Goal: Book appointment/travel/reservation

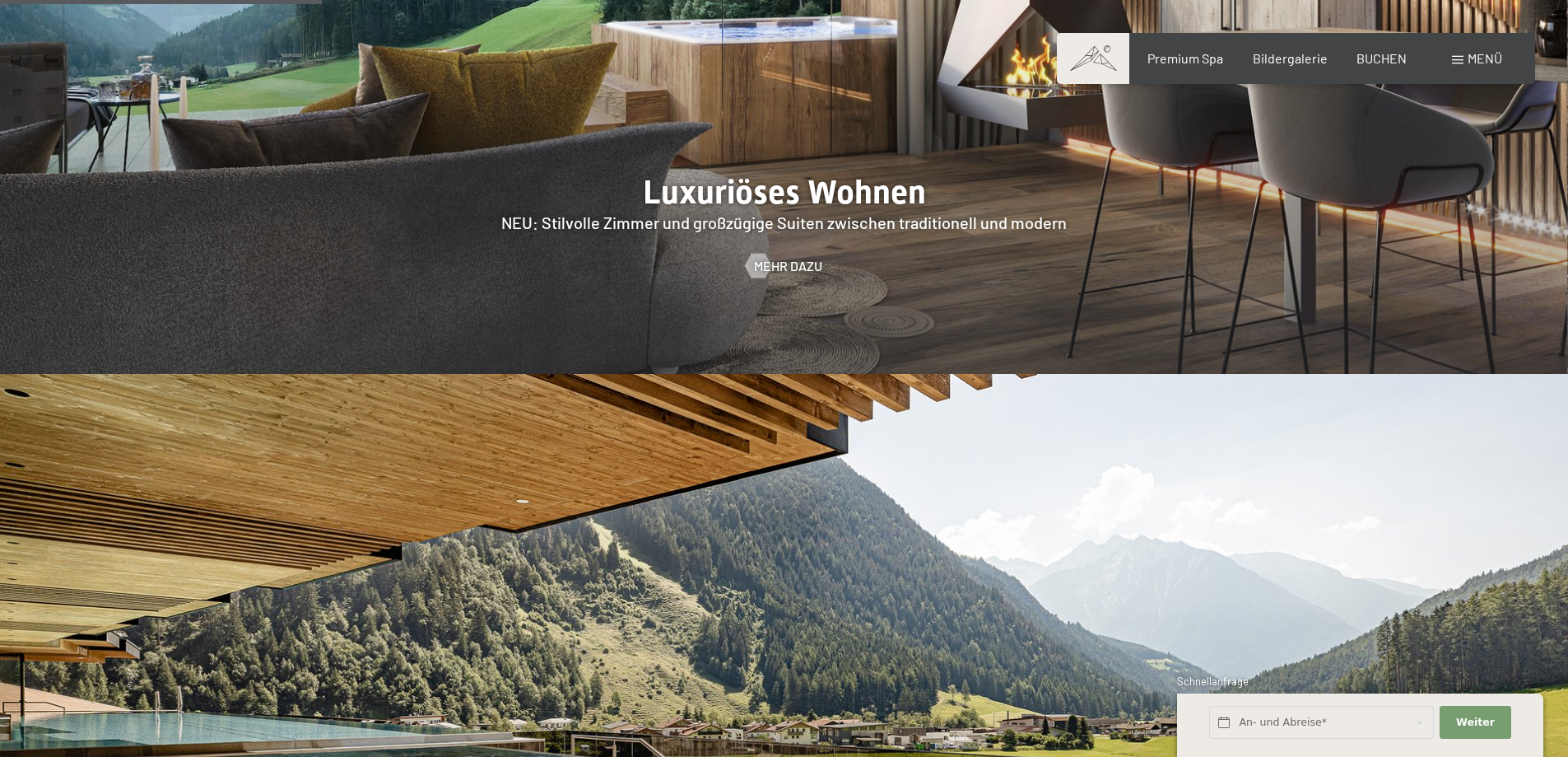
scroll to position [2306, 0]
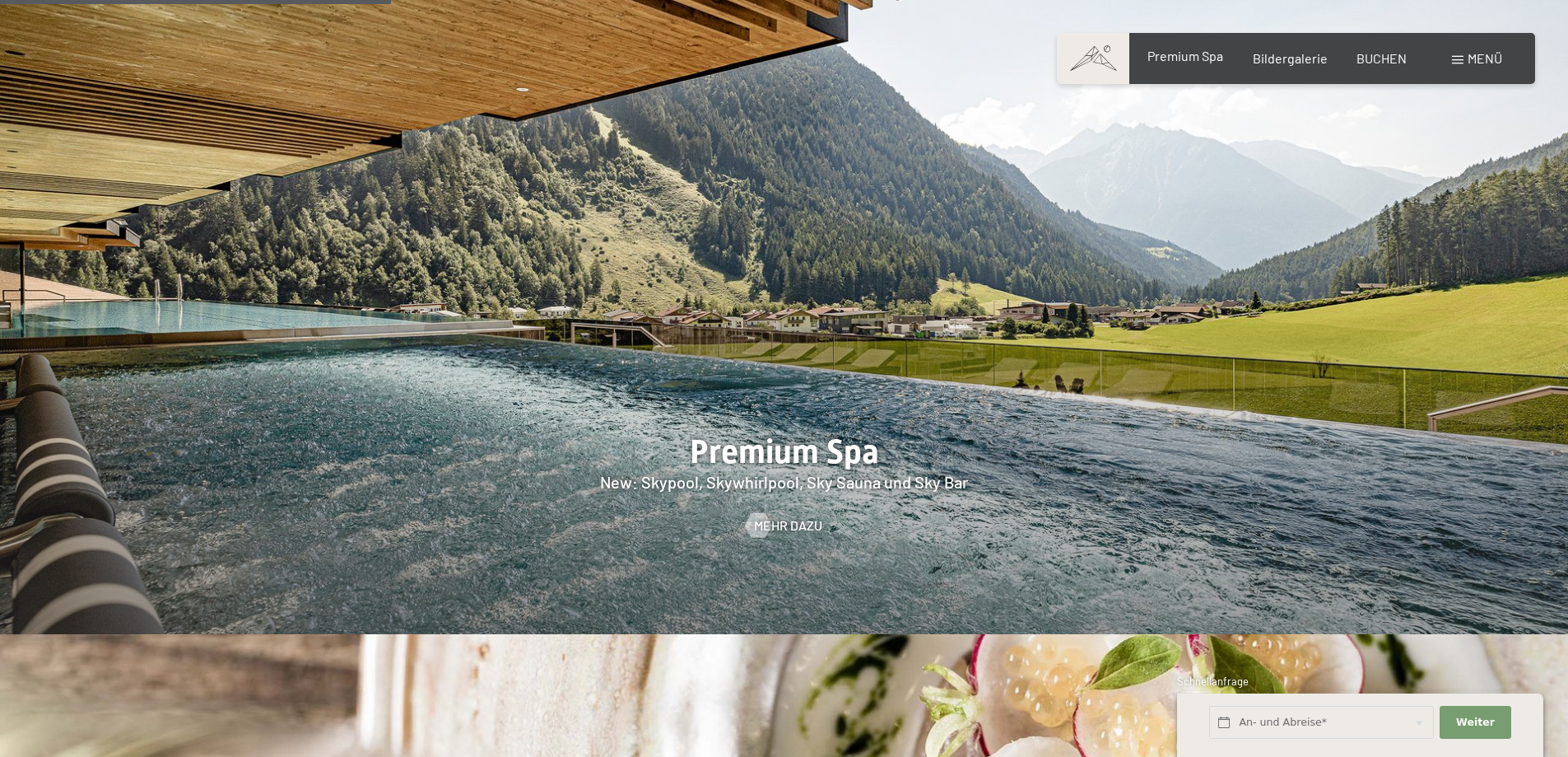
click at [1173, 65] on div "Premium Spa" at bounding box center [1185, 56] width 76 height 18
click at [1170, 57] on span "Premium Spa" at bounding box center [1185, 56] width 76 height 15
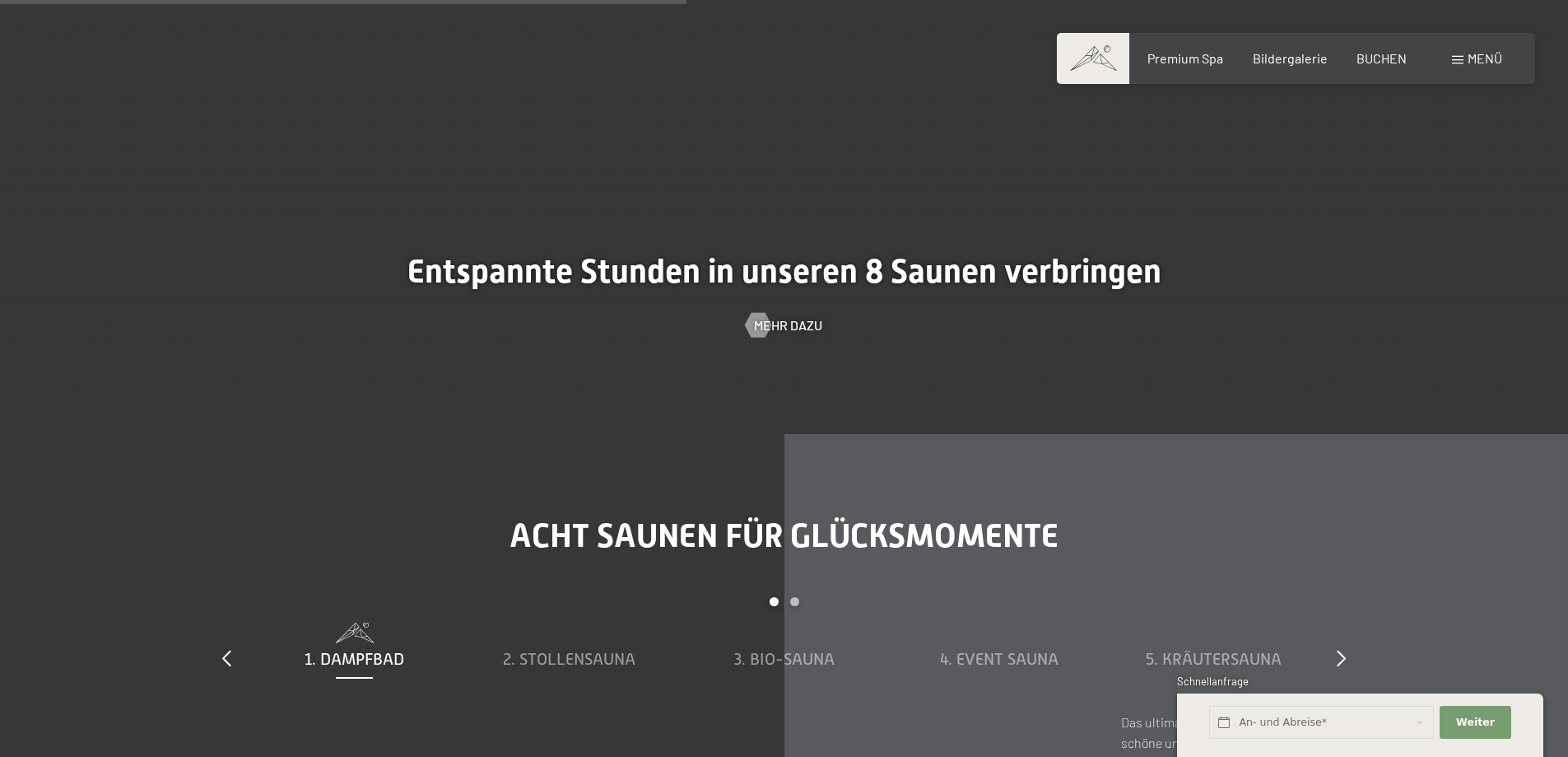
scroll to position [5353, 0]
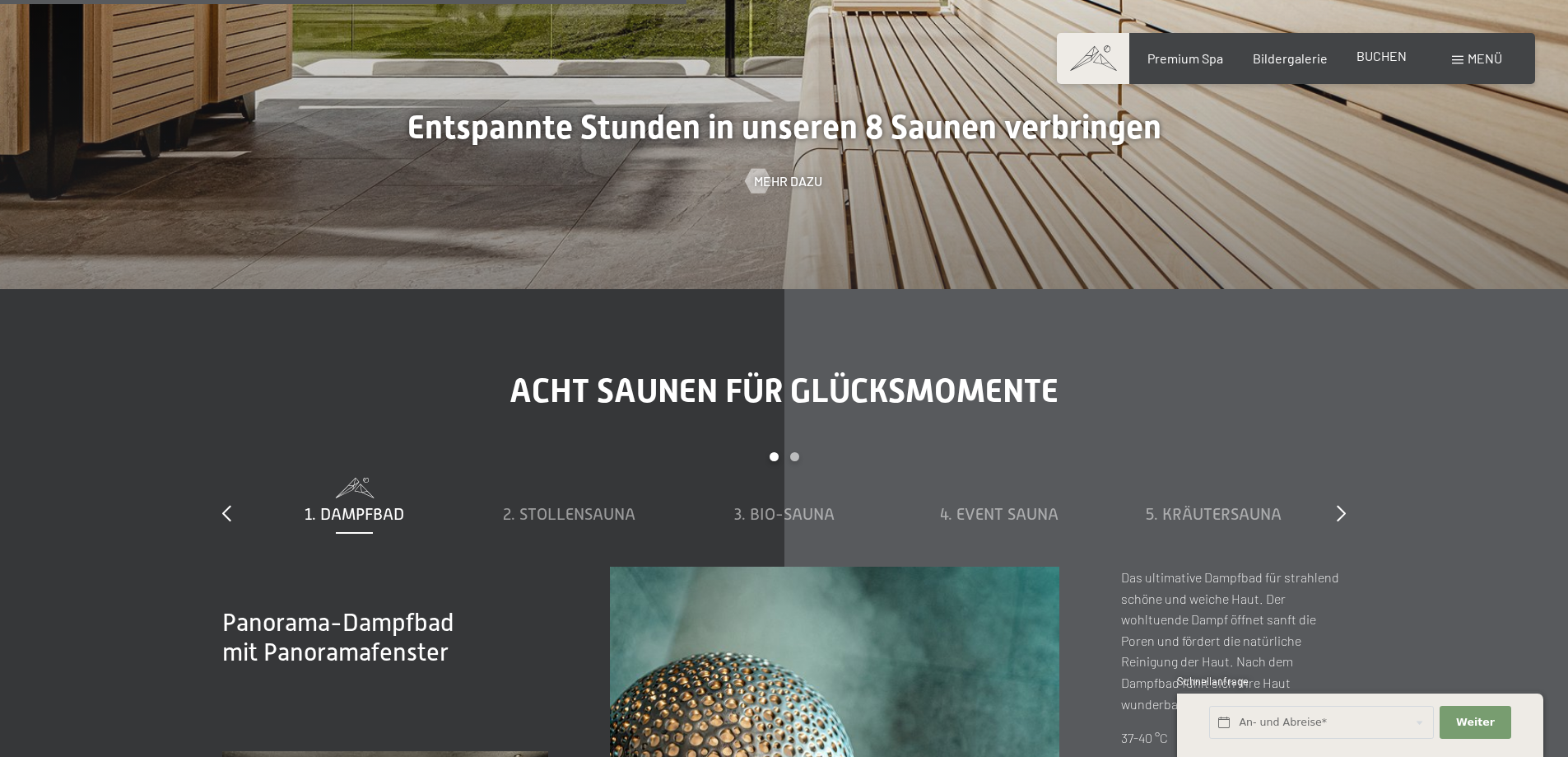
click at [1399, 55] on span "BUCHEN" at bounding box center [1381, 56] width 50 height 15
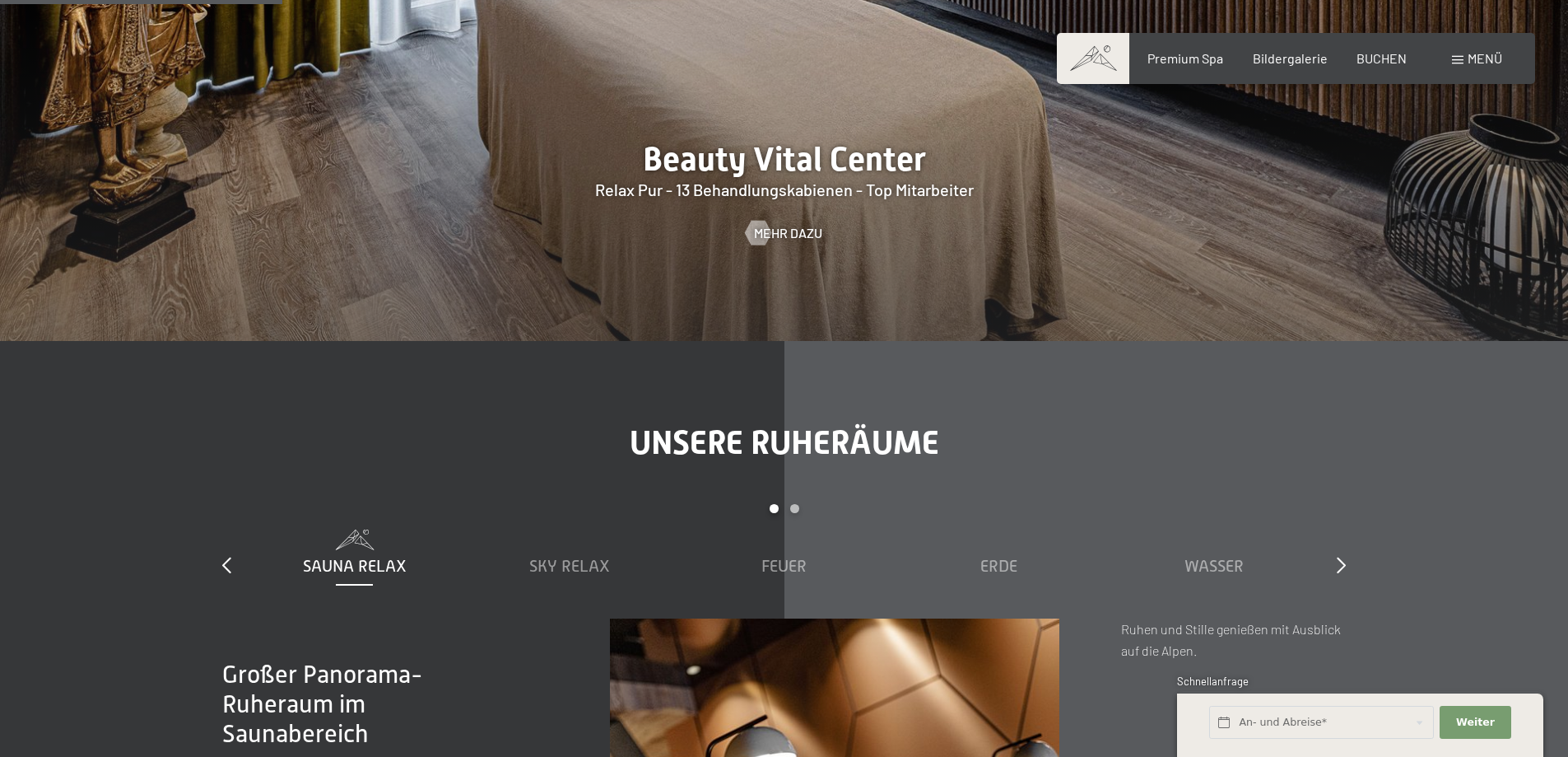
scroll to position [2224, 0]
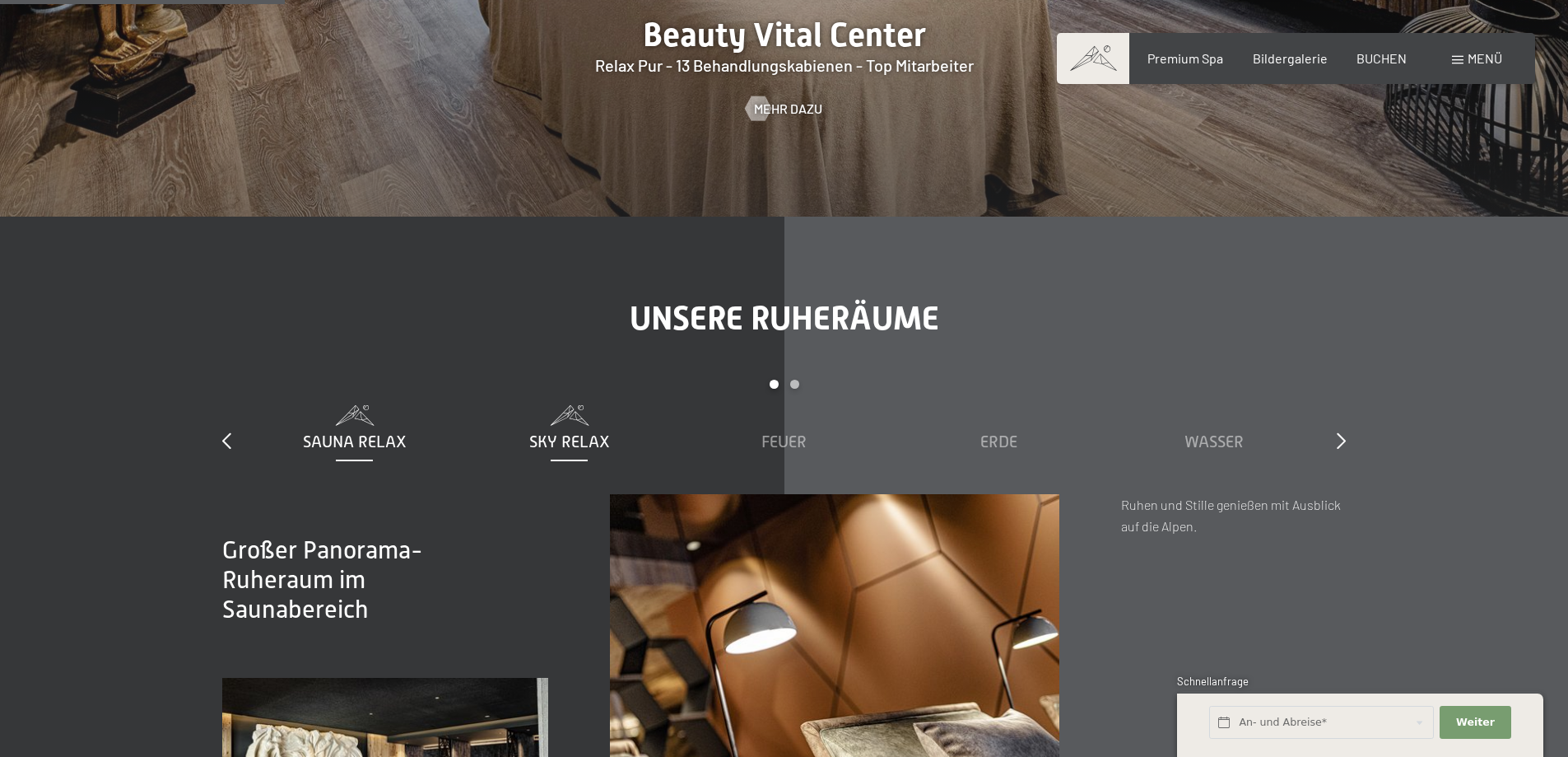
click at [571, 437] on span "Sky Relax" at bounding box center [569, 441] width 81 height 18
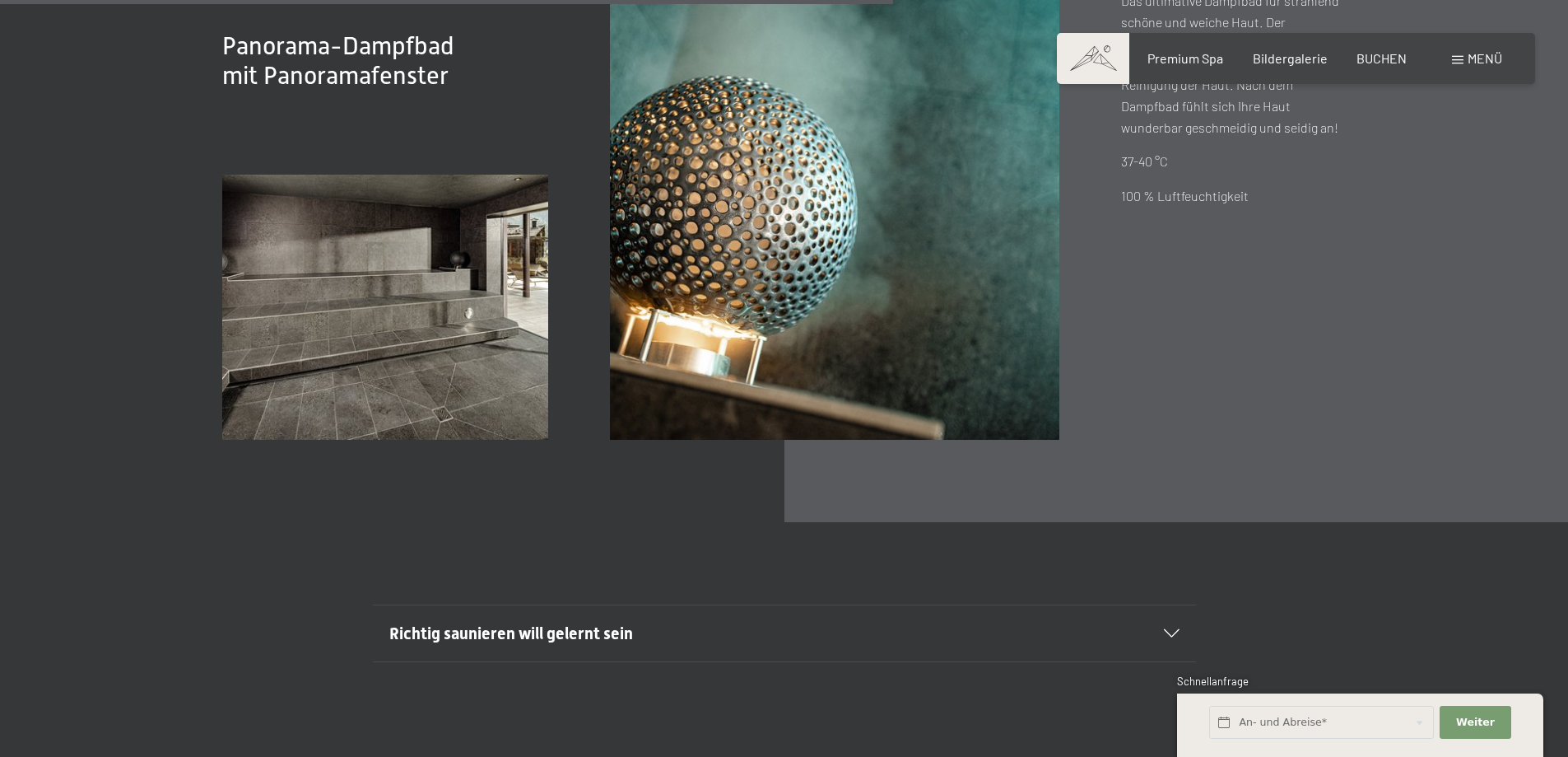
scroll to position [6259, 0]
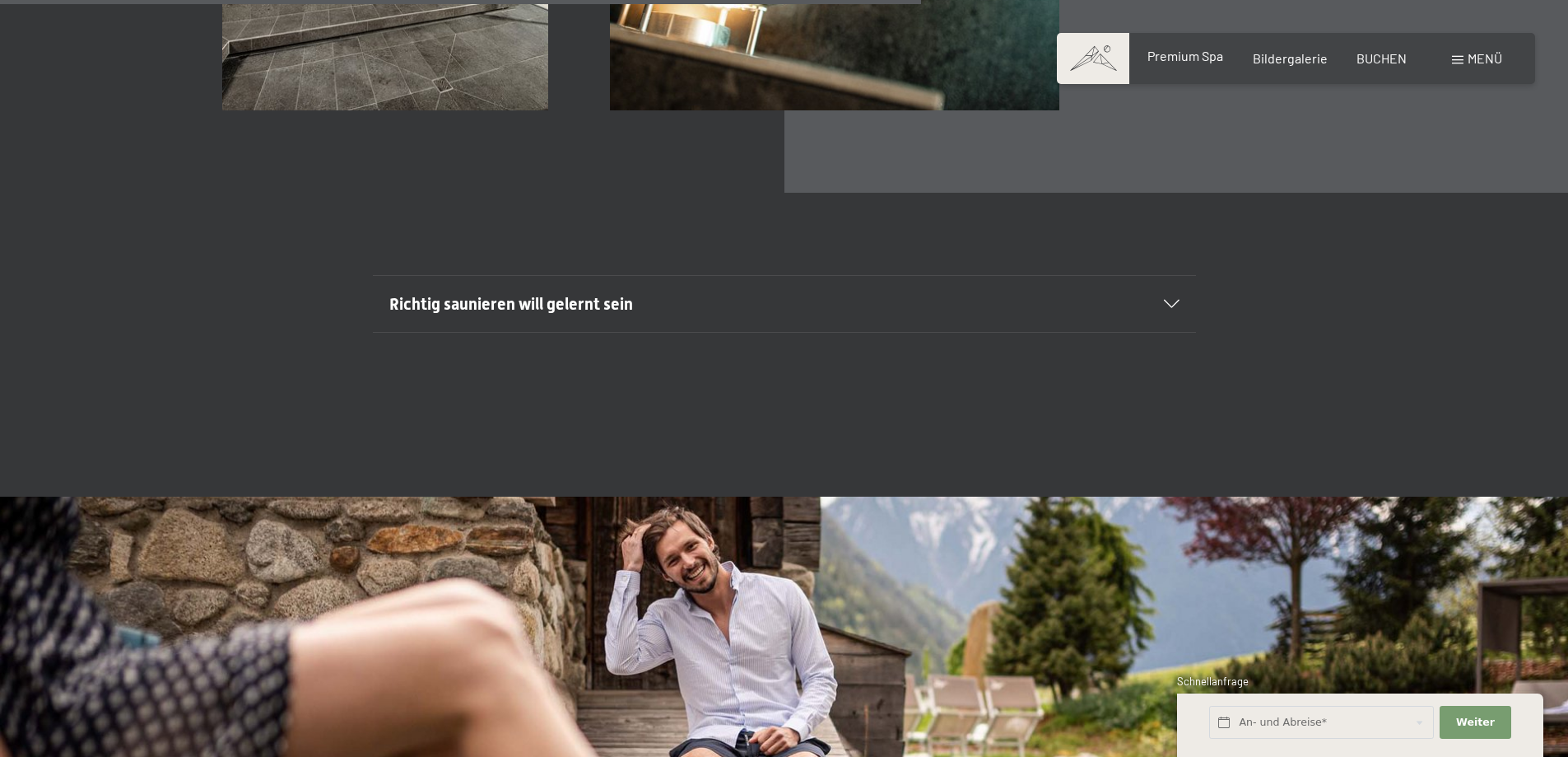
click at [1173, 61] on span "Premium Spa" at bounding box center [1185, 56] width 76 height 15
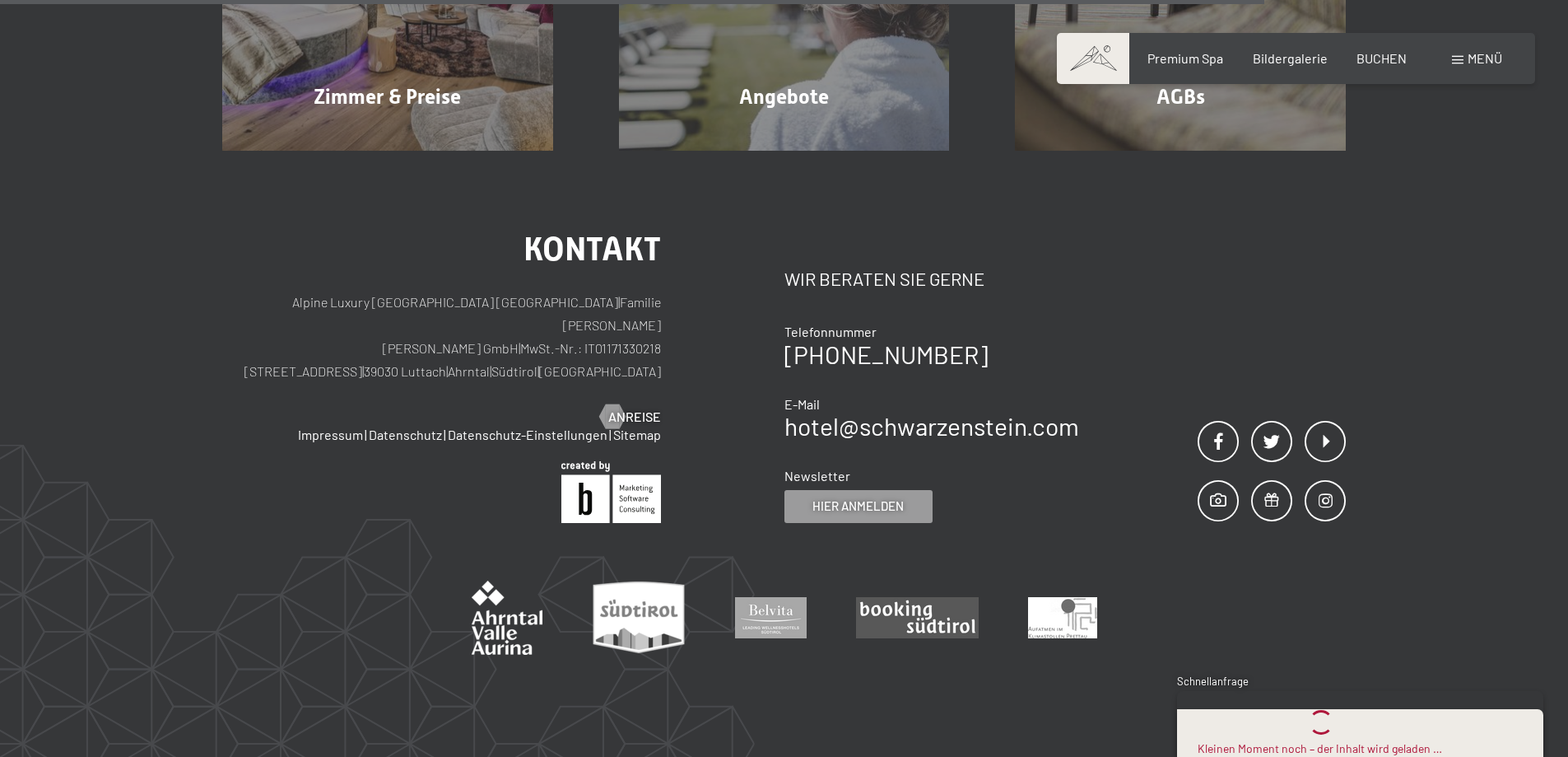
scroll to position [246, 0]
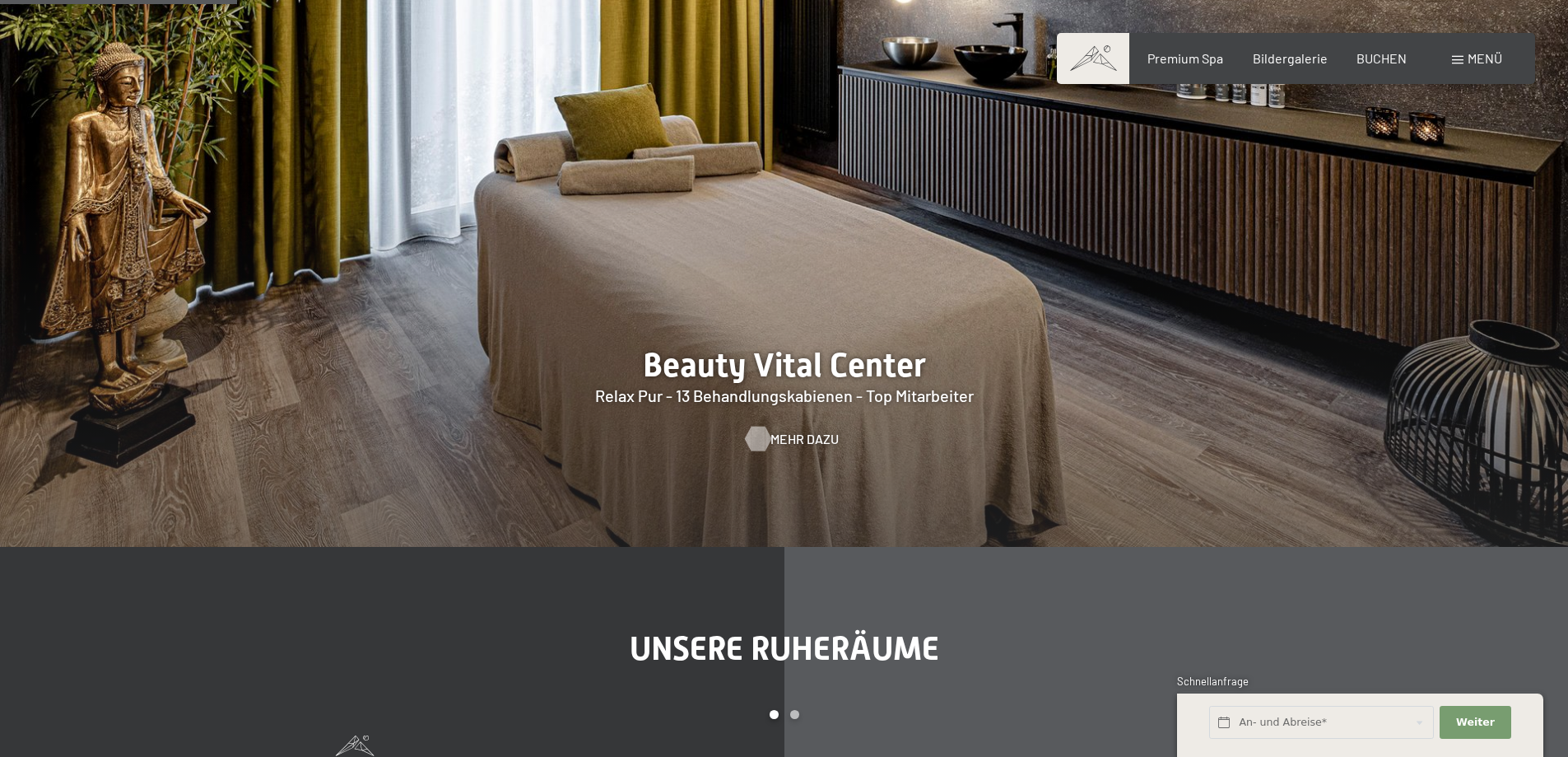
scroll to position [1894, 0]
click at [792, 437] on span "Mehr dazu" at bounding box center [805, 437] width 69 height 18
click at [805, 436] on span "Mehr dazu" at bounding box center [805, 437] width 69 height 18
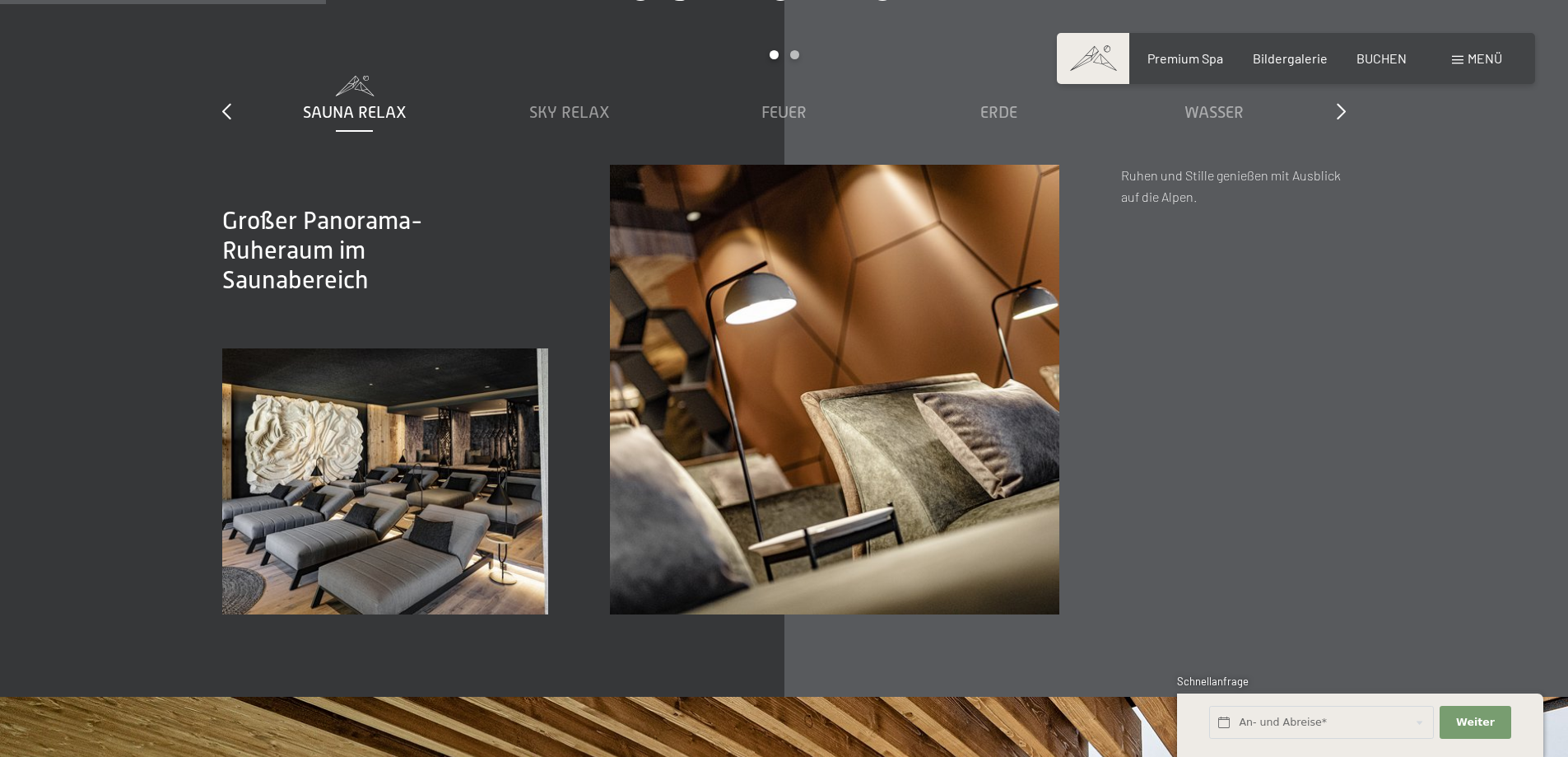
scroll to position [2544, 0]
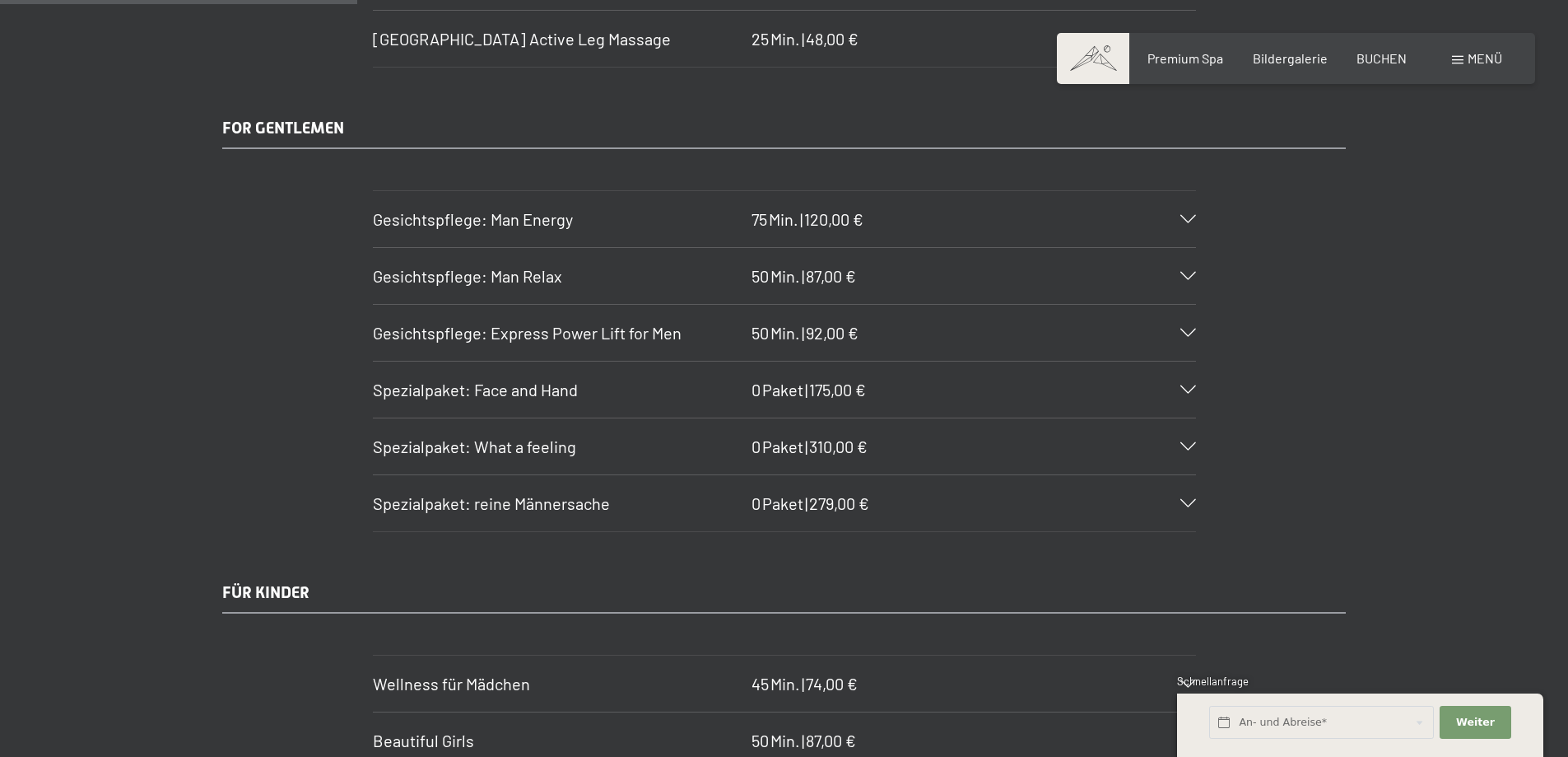
scroll to position [3047, 0]
click at [583, 210] on h3 "Gesichtspflege: Man Energy" at bounding box center [557, 217] width 370 height 23
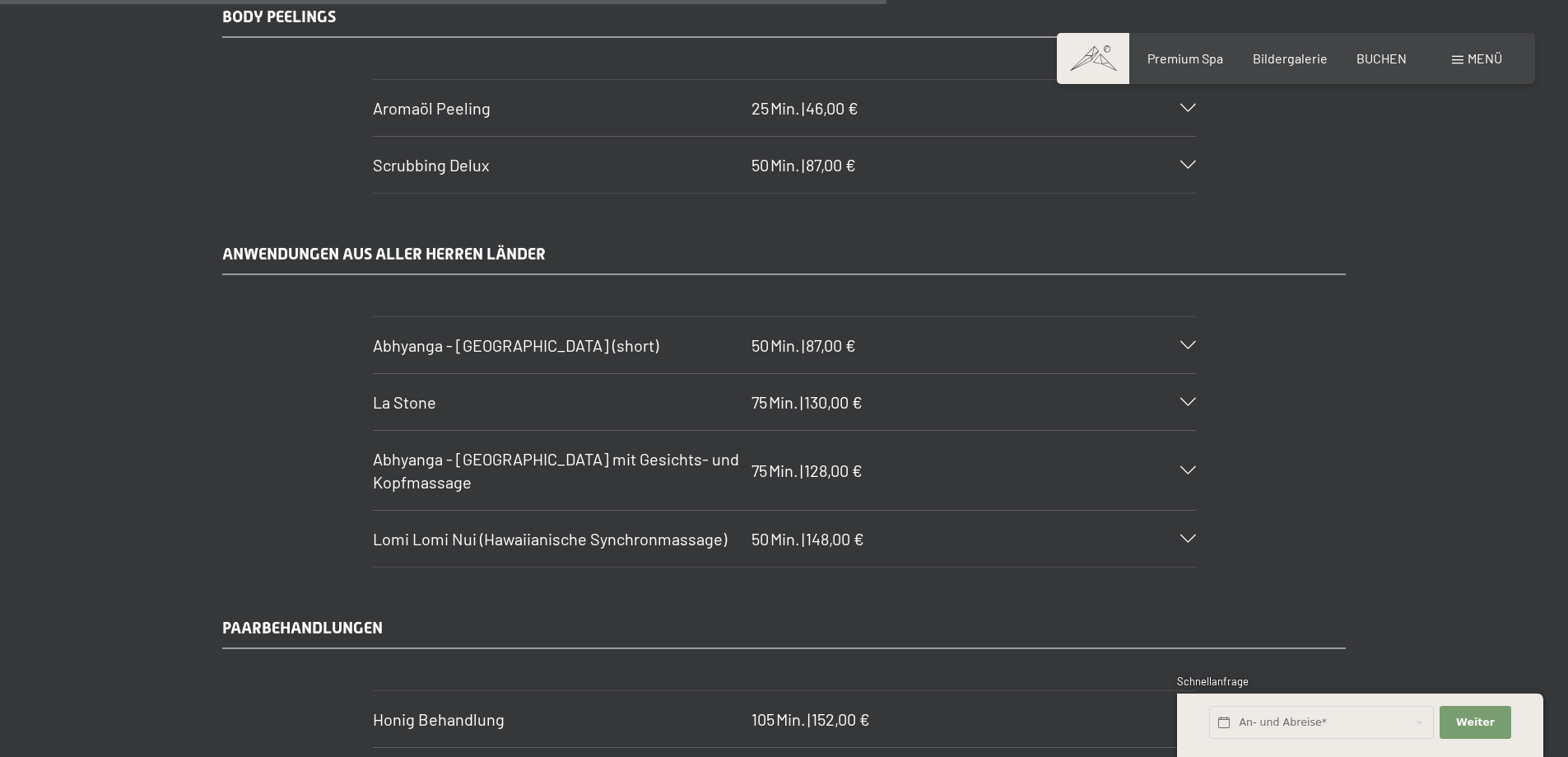
scroll to position [7577, 0]
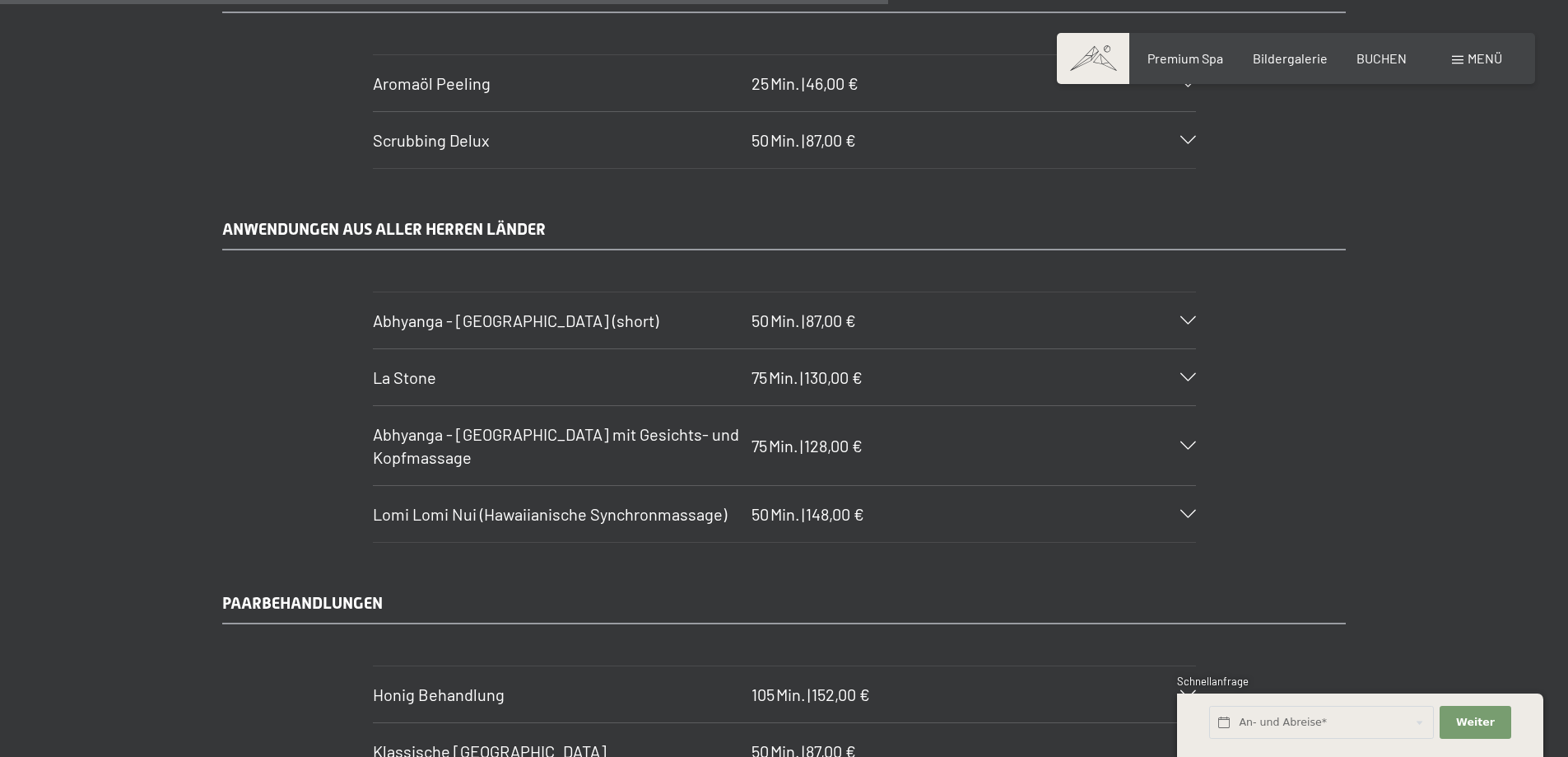
click at [1194, 448] on icon at bounding box center [1188, 446] width 15 height 9
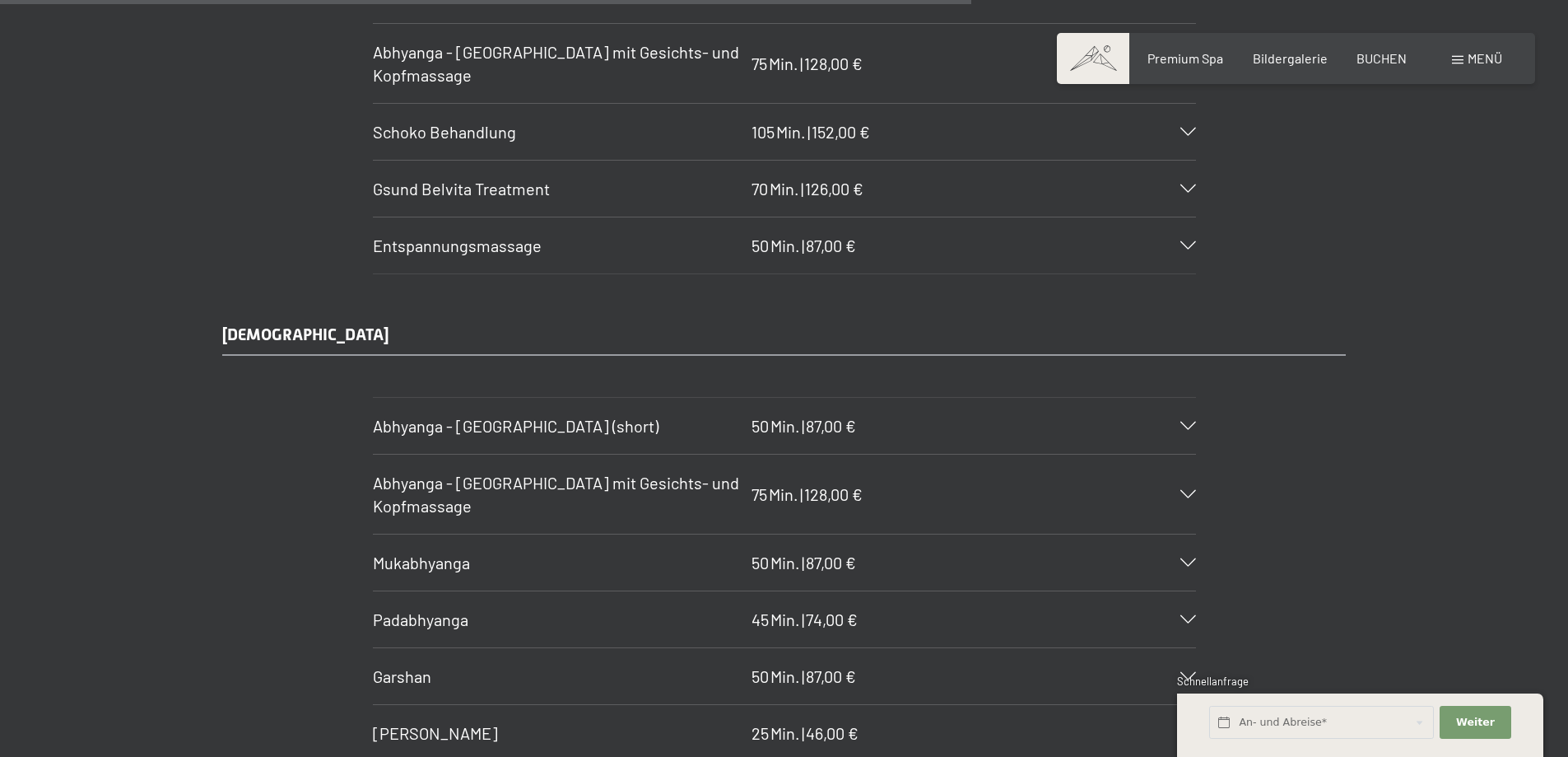
scroll to position [8495, 0]
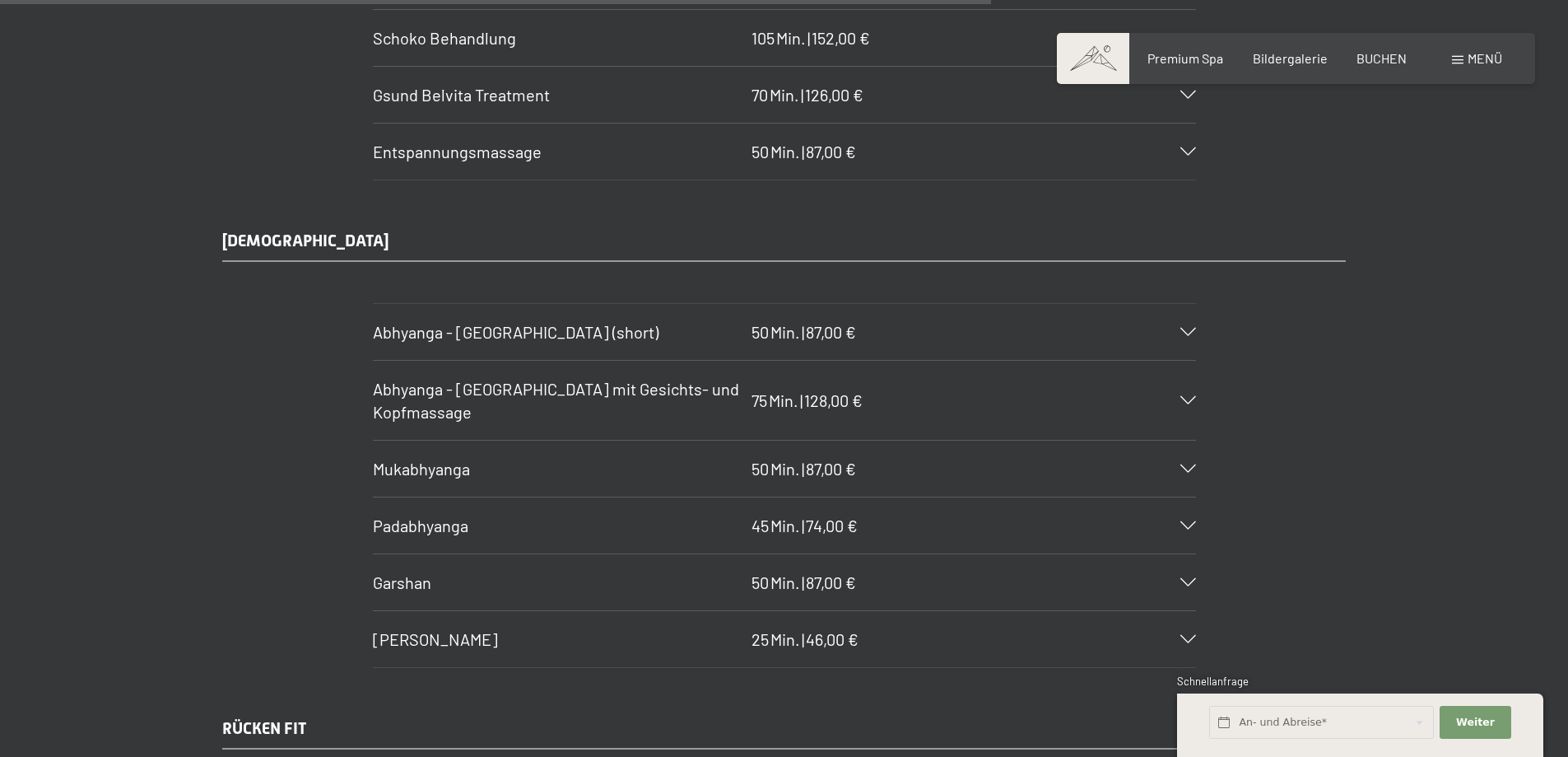
click at [635, 466] on h3 "Mukabhyanga" at bounding box center [557, 468] width 370 height 23
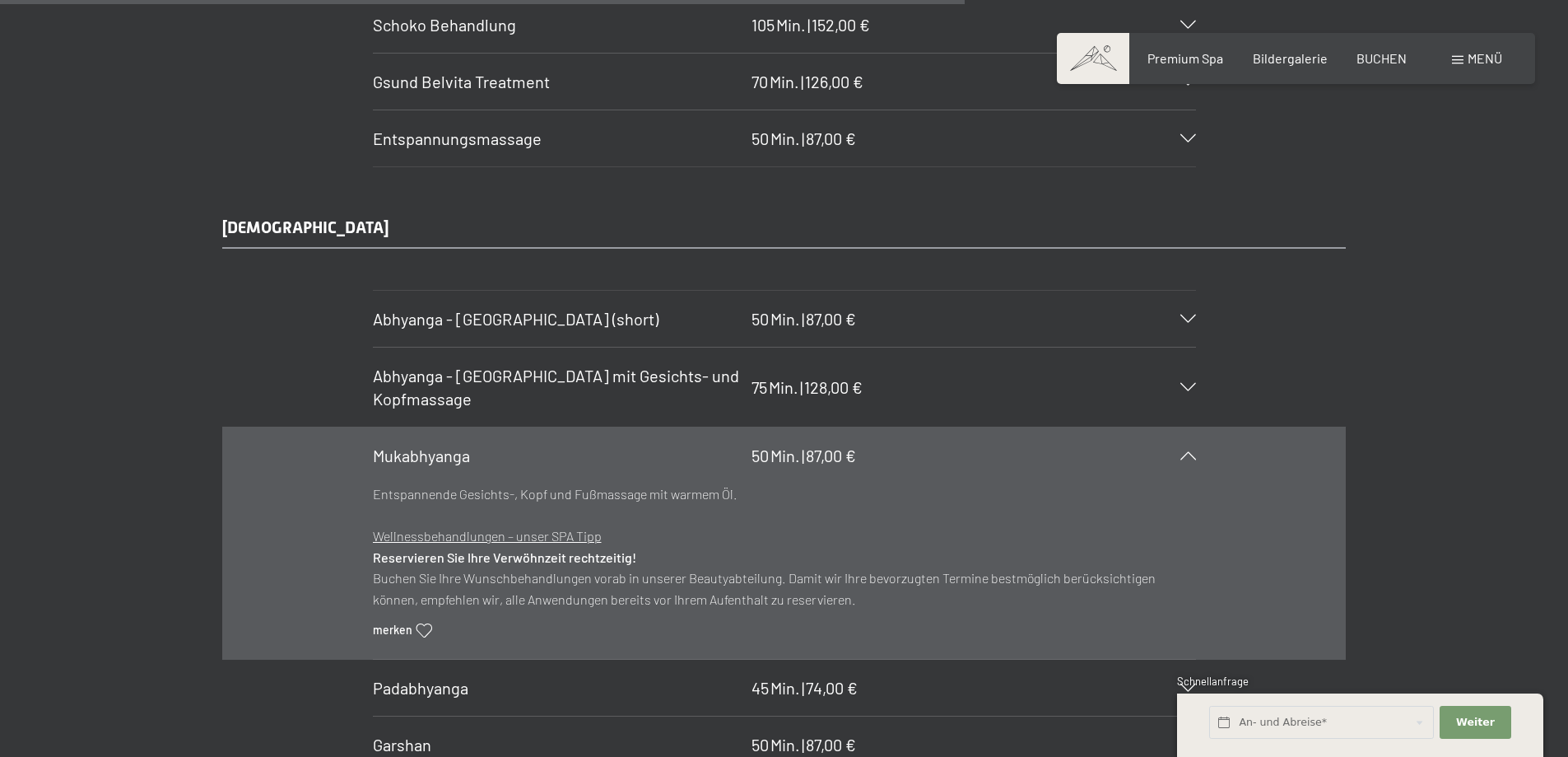
scroll to position [8192, 0]
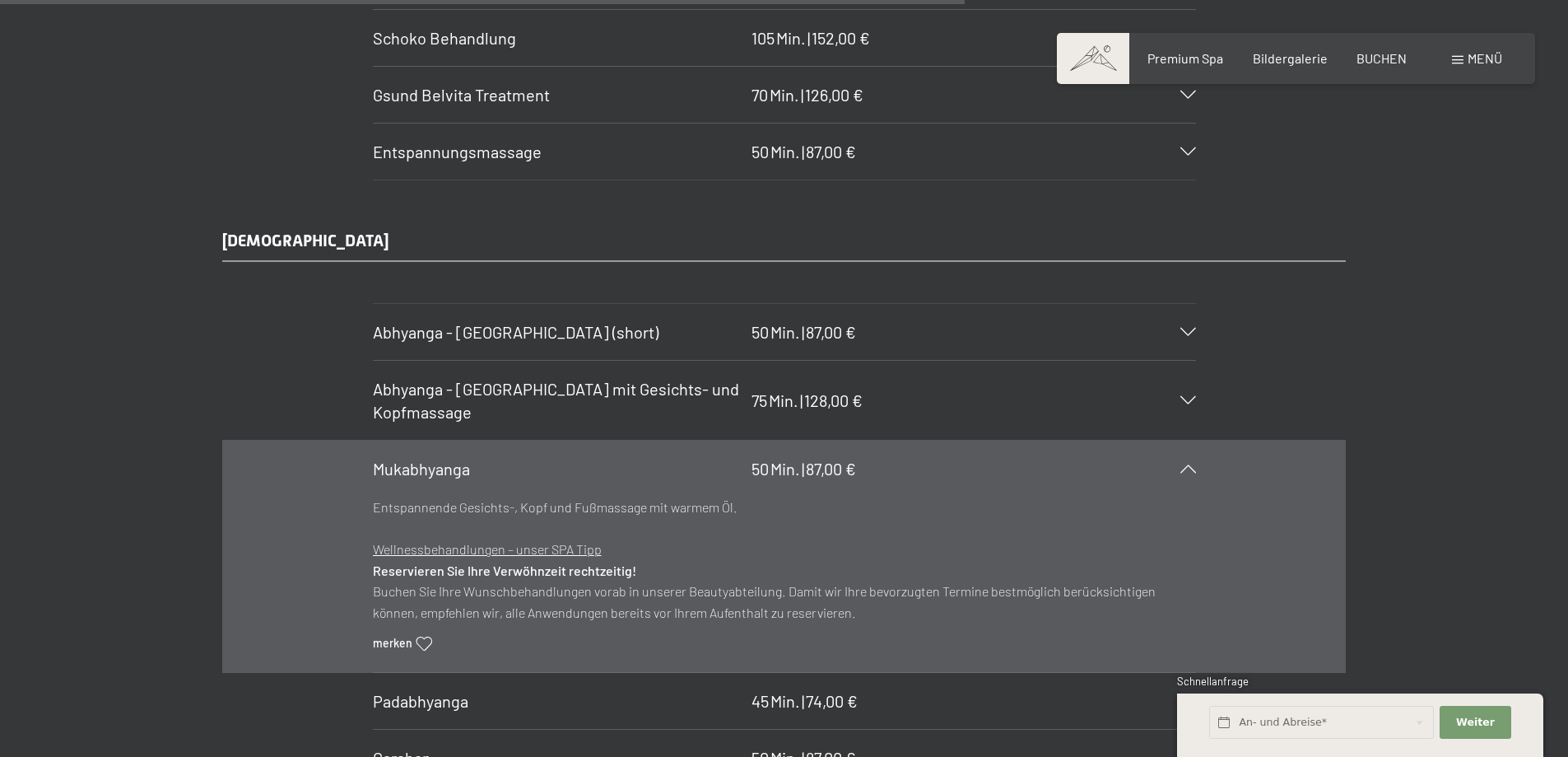
click at [587, 466] on h3 "Mukabhyanga" at bounding box center [557, 468] width 370 height 23
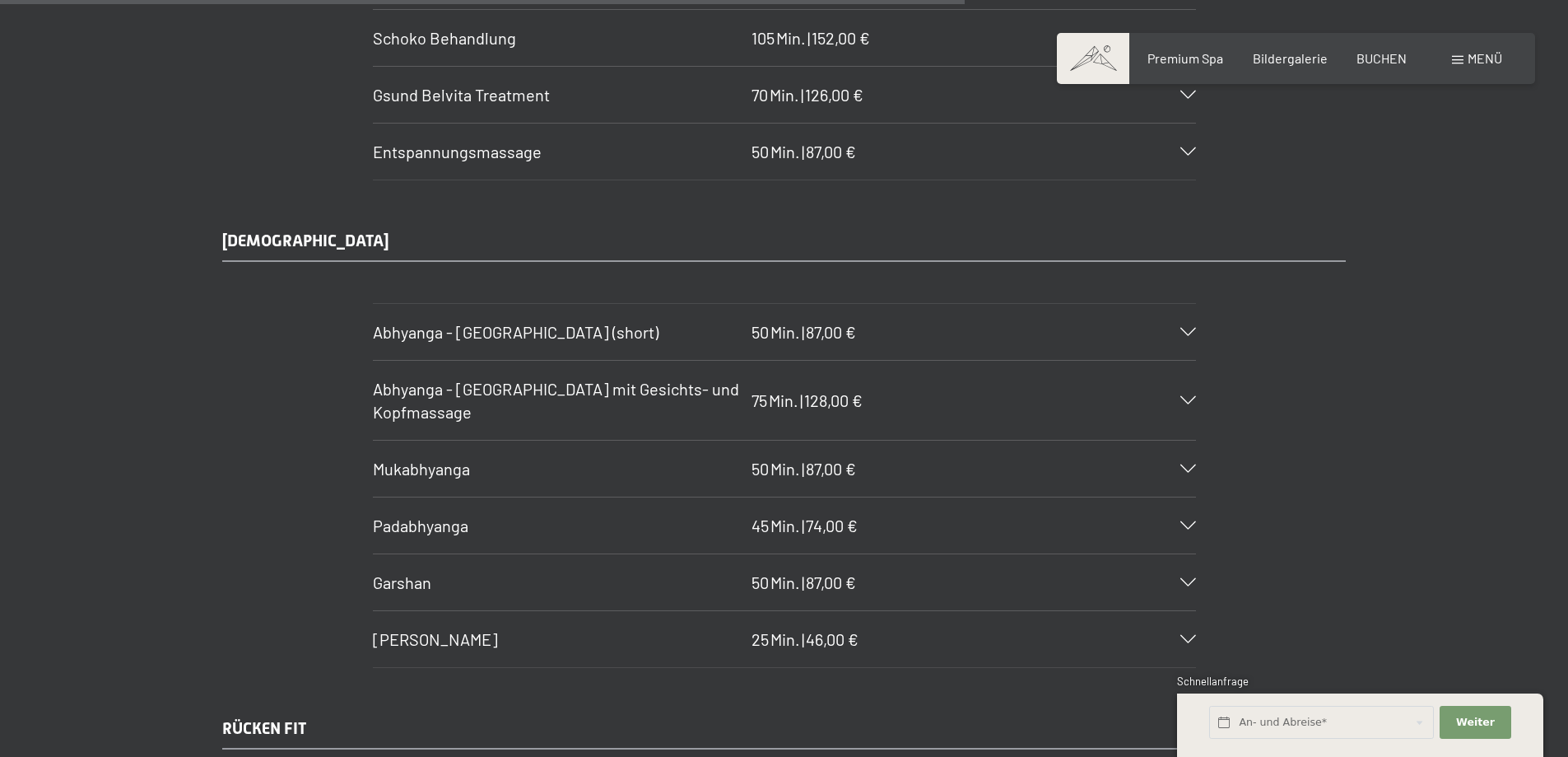
click at [587, 466] on h3 "Mukabhyanga" at bounding box center [557, 468] width 370 height 23
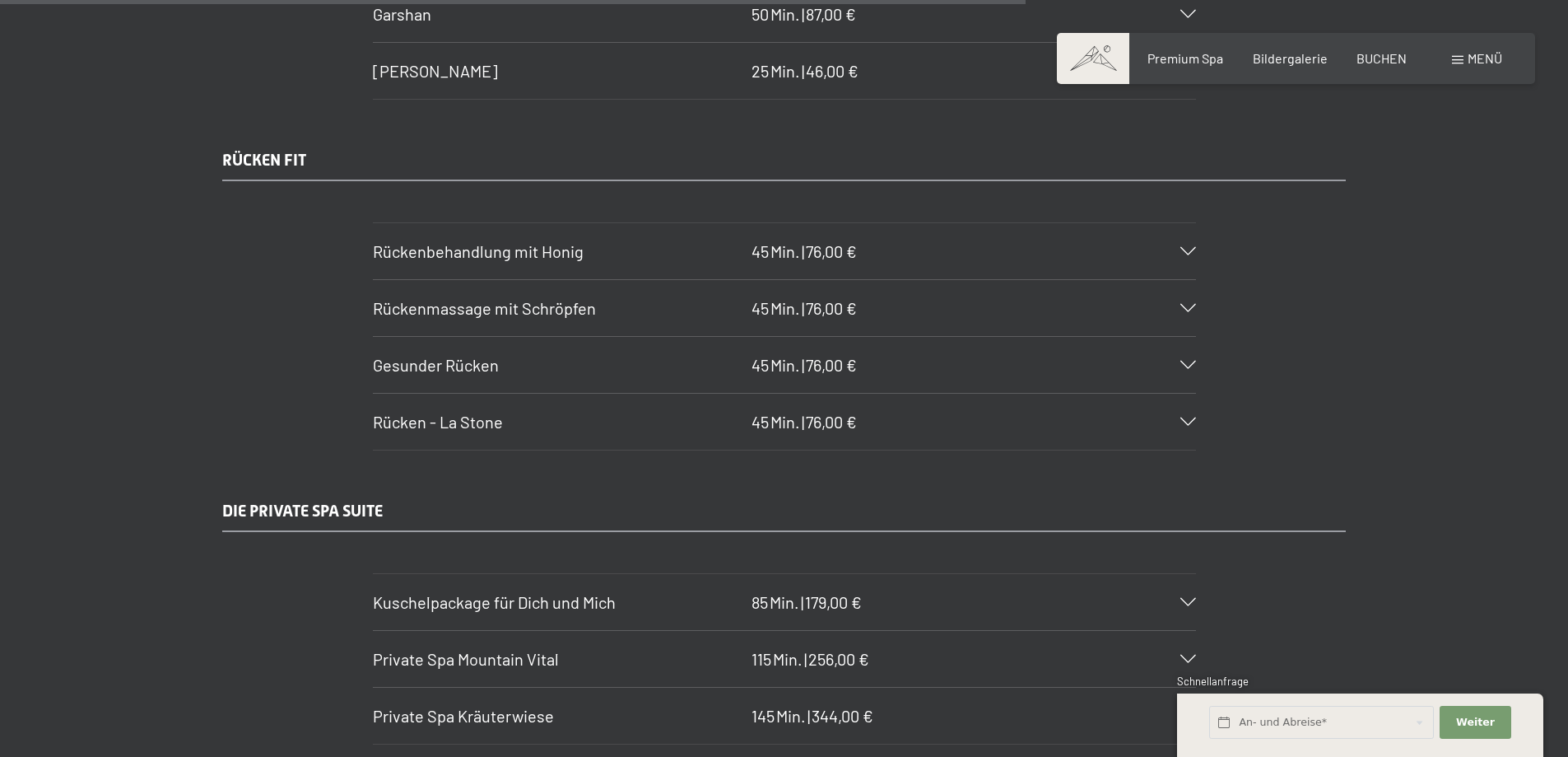
scroll to position [8850, 0]
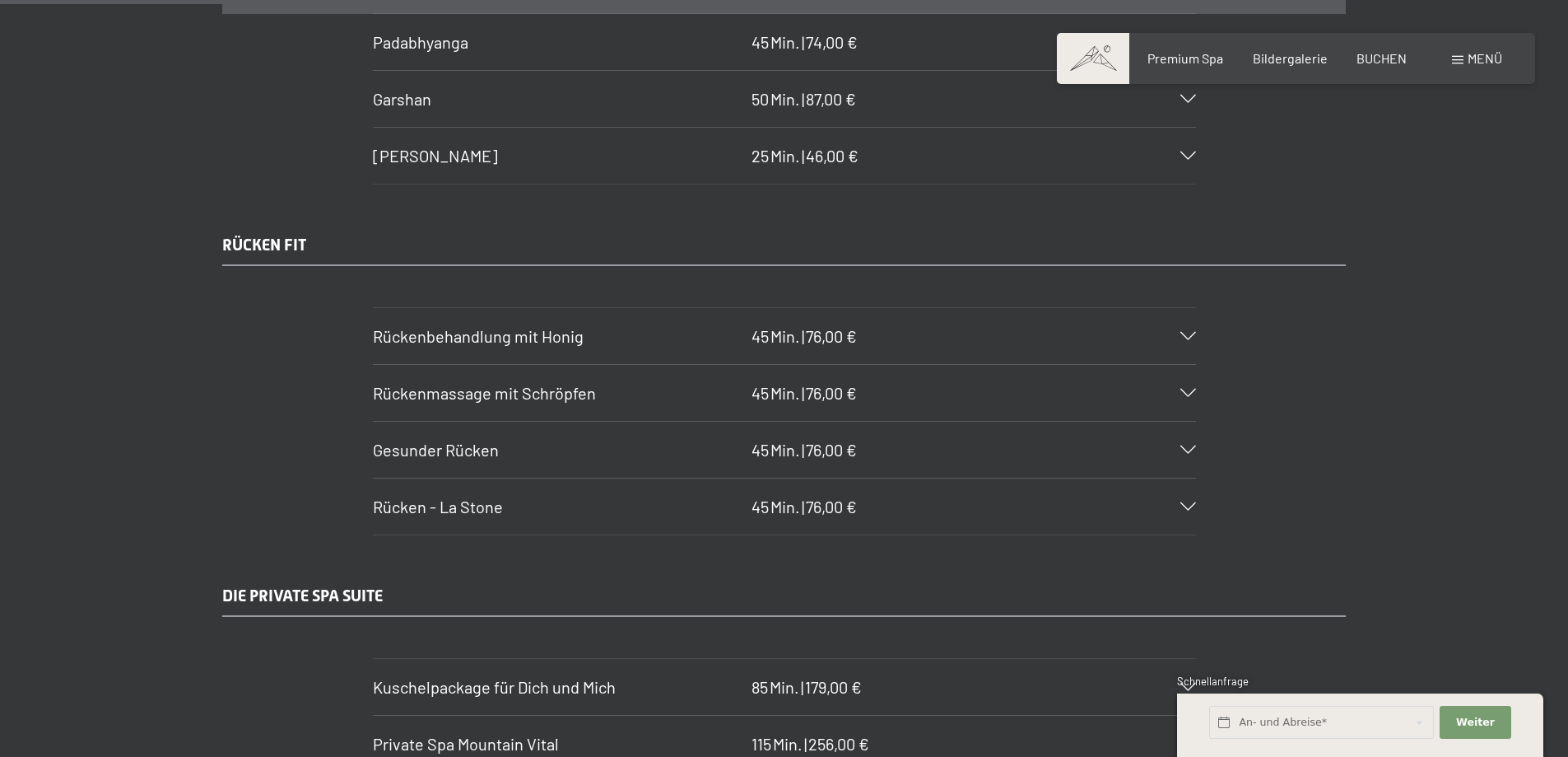
click at [465, 456] on span "Gesunder Rücken" at bounding box center [435, 449] width 126 height 20
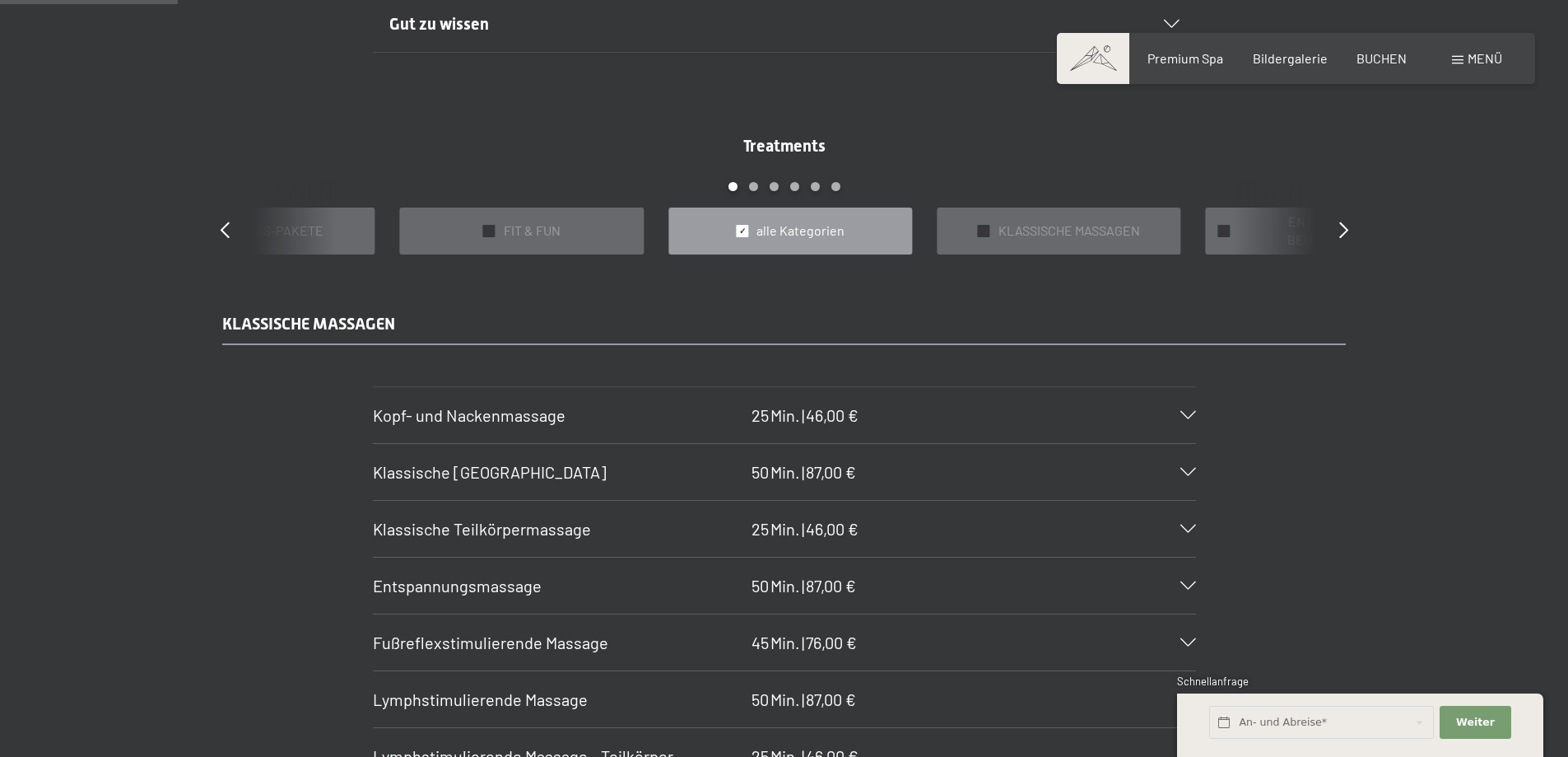
scroll to position [1521, 0]
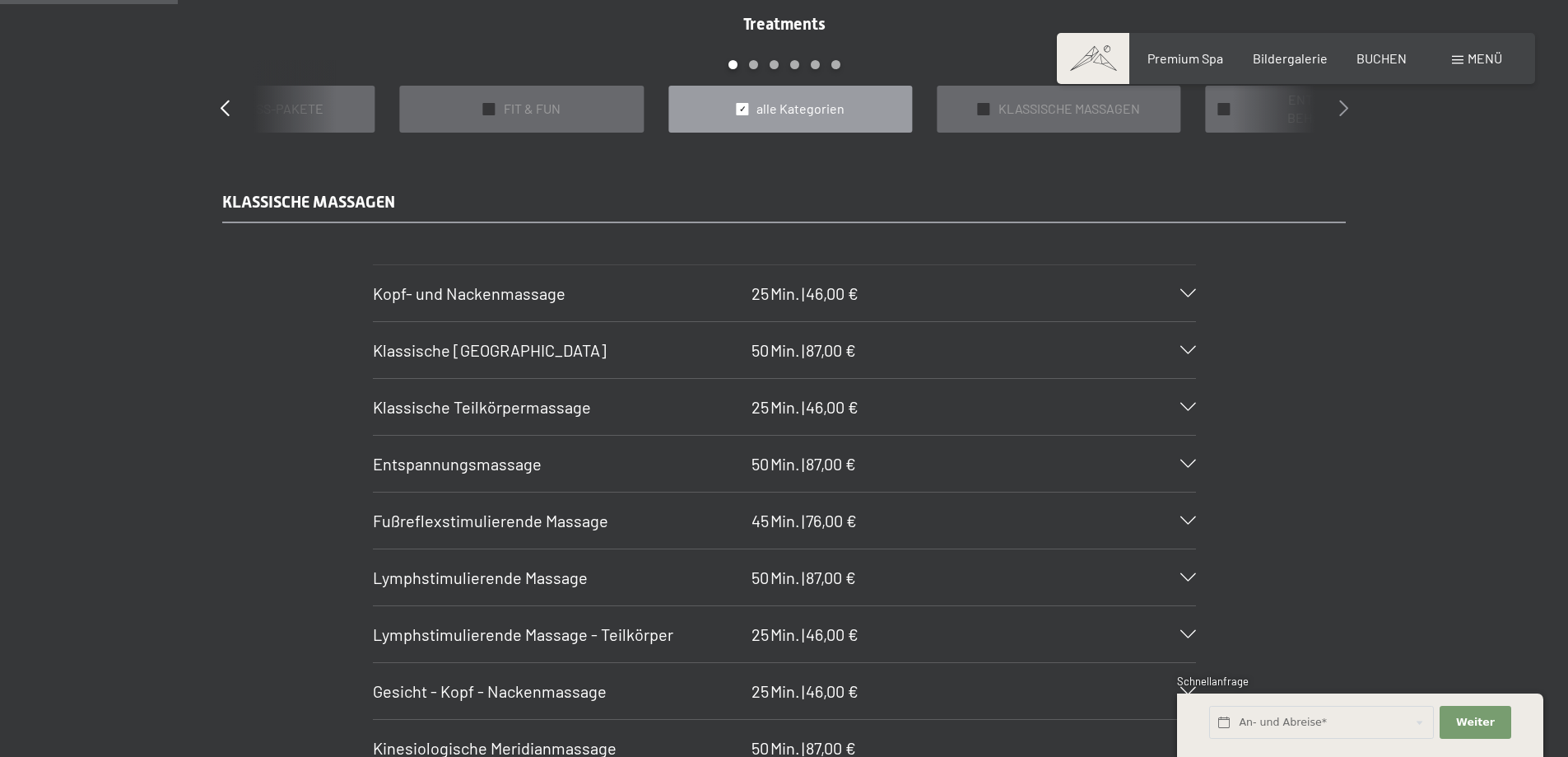
click at [1340, 110] on icon at bounding box center [1343, 107] width 9 height 16
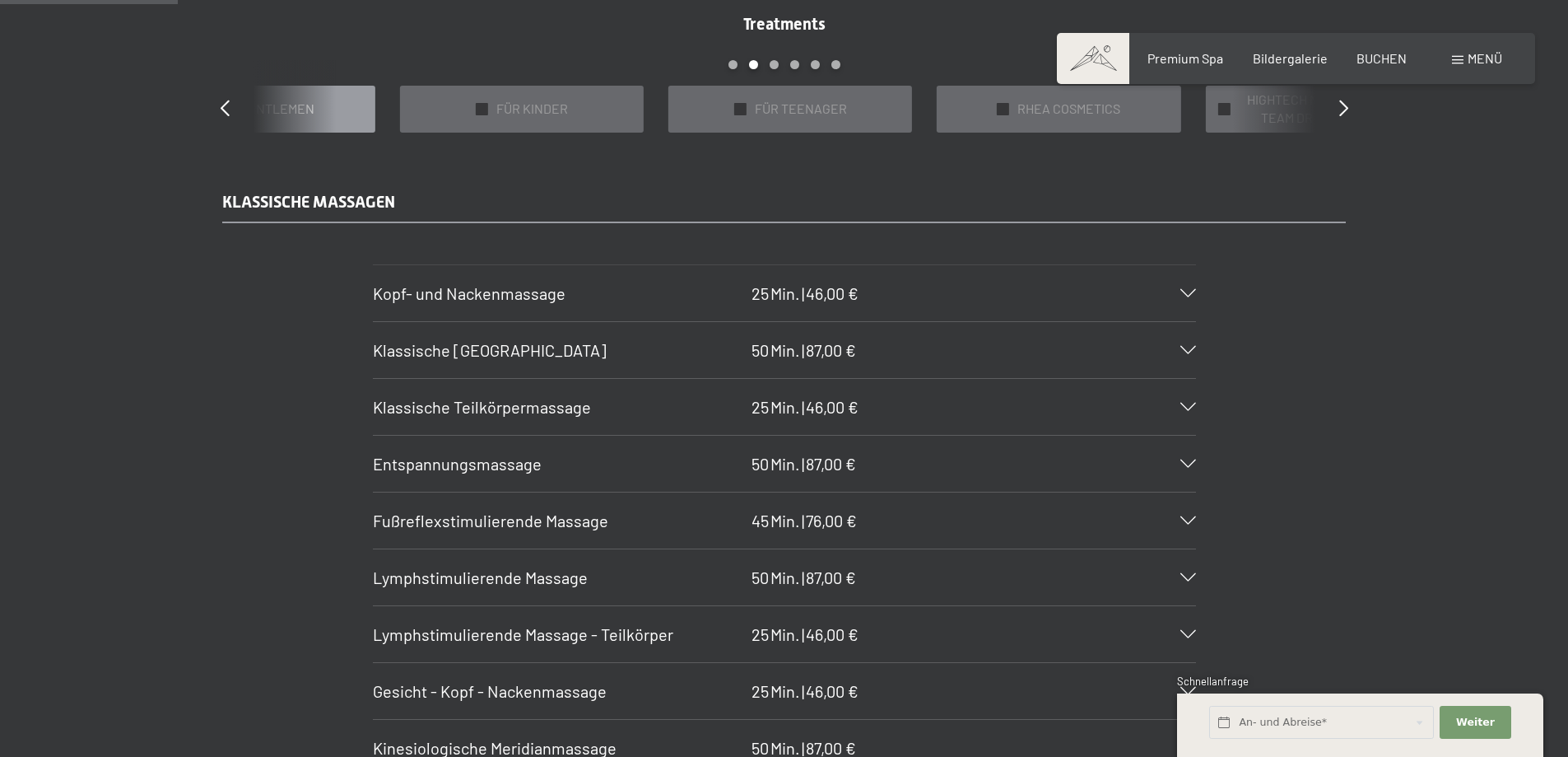
click at [267, 100] on span "FOR GENTLEMEN" at bounding box center [264, 108] width 101 height 18
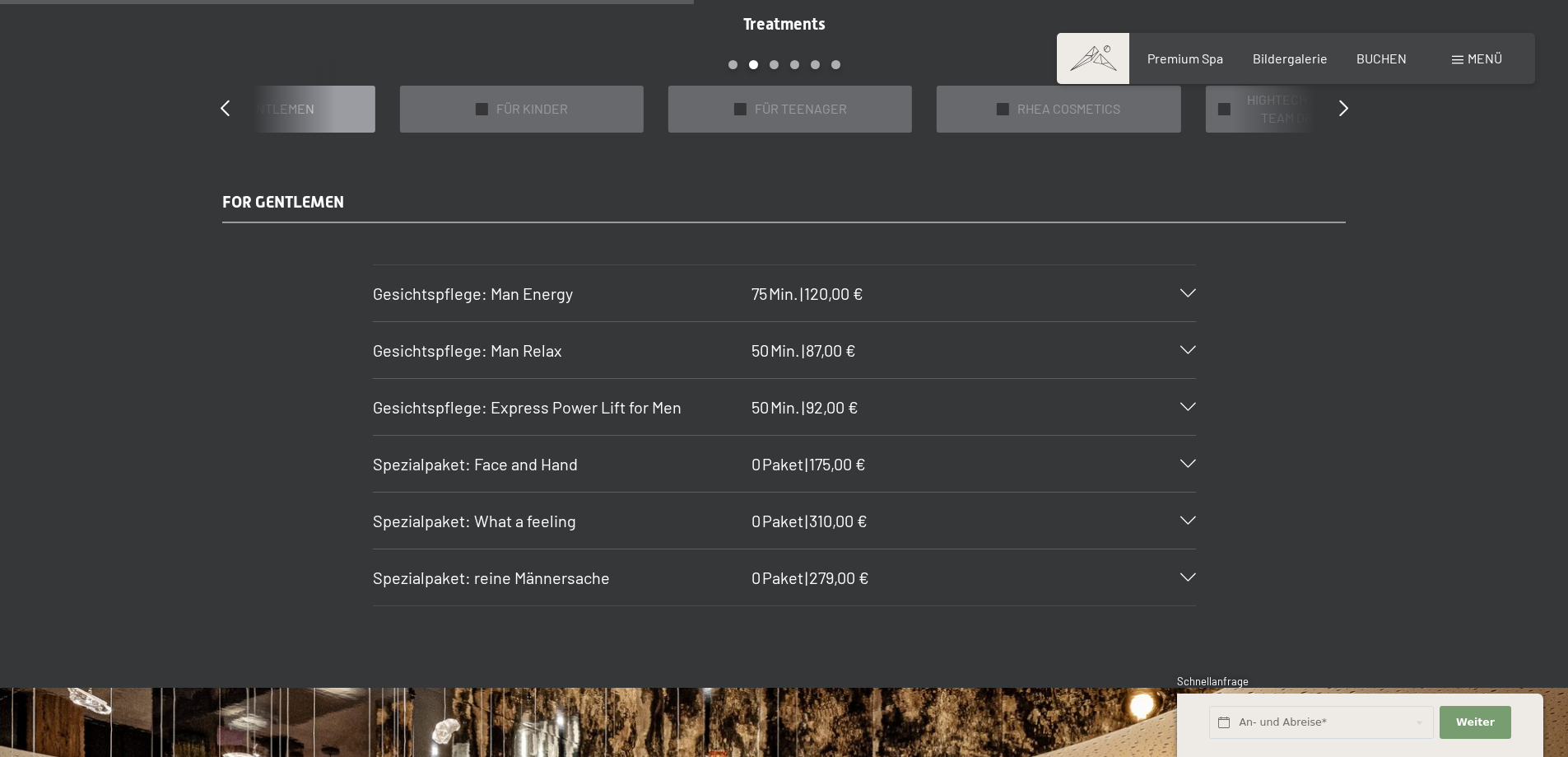
click at [286, 117] on span "FOR GENTLEMEN" at bounding box center [264, 108] width 101 height 18
click at [222, 105] on icon at bounding box center [225, 107] width 9 height 16
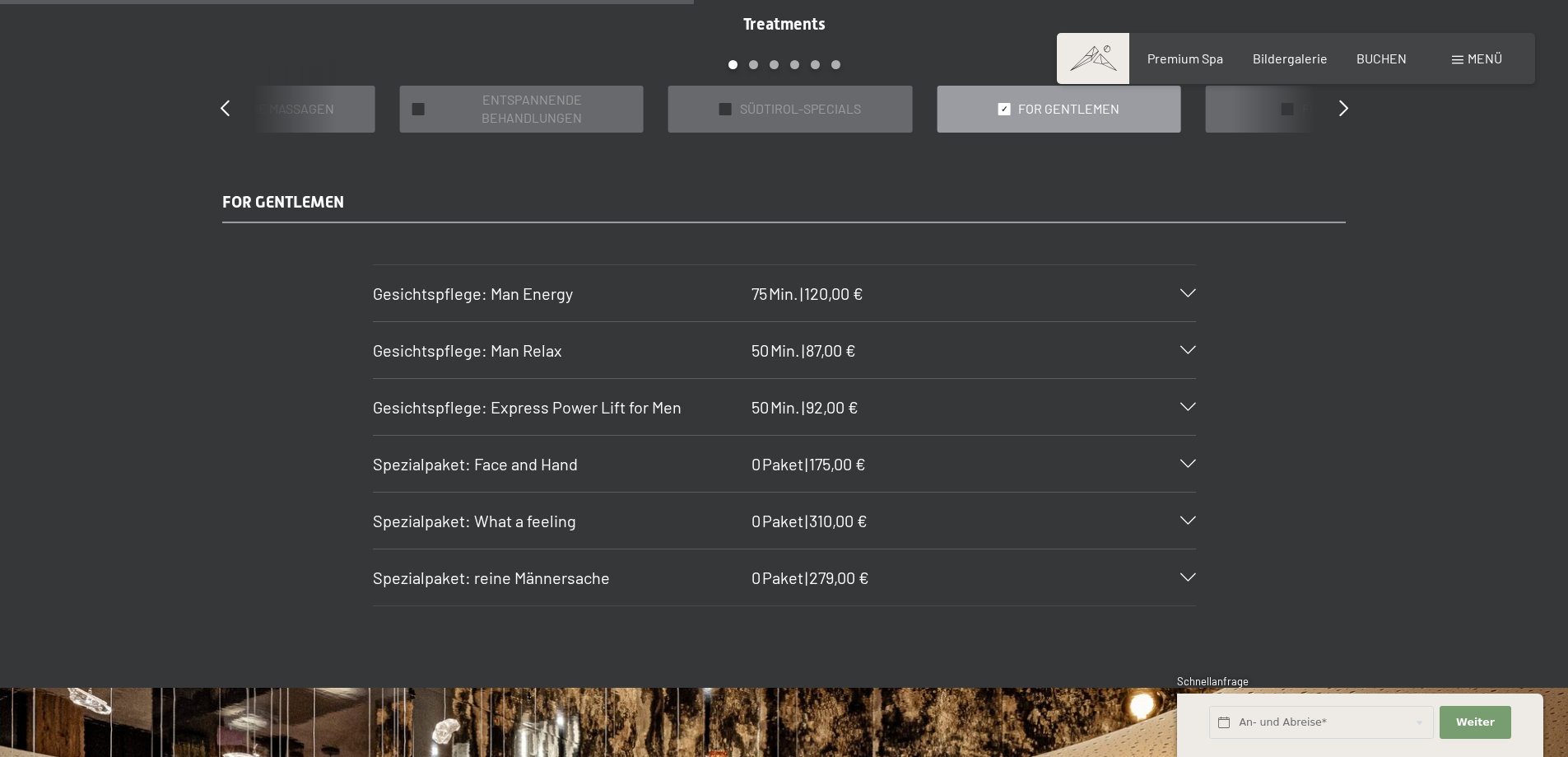
click at [1000, 104] on span "✓" at bounding box center [1004, 108] width 7 height 11
click at [1002, 109] on span "✓" at bounding box center [1004, 108] width 7 height 11
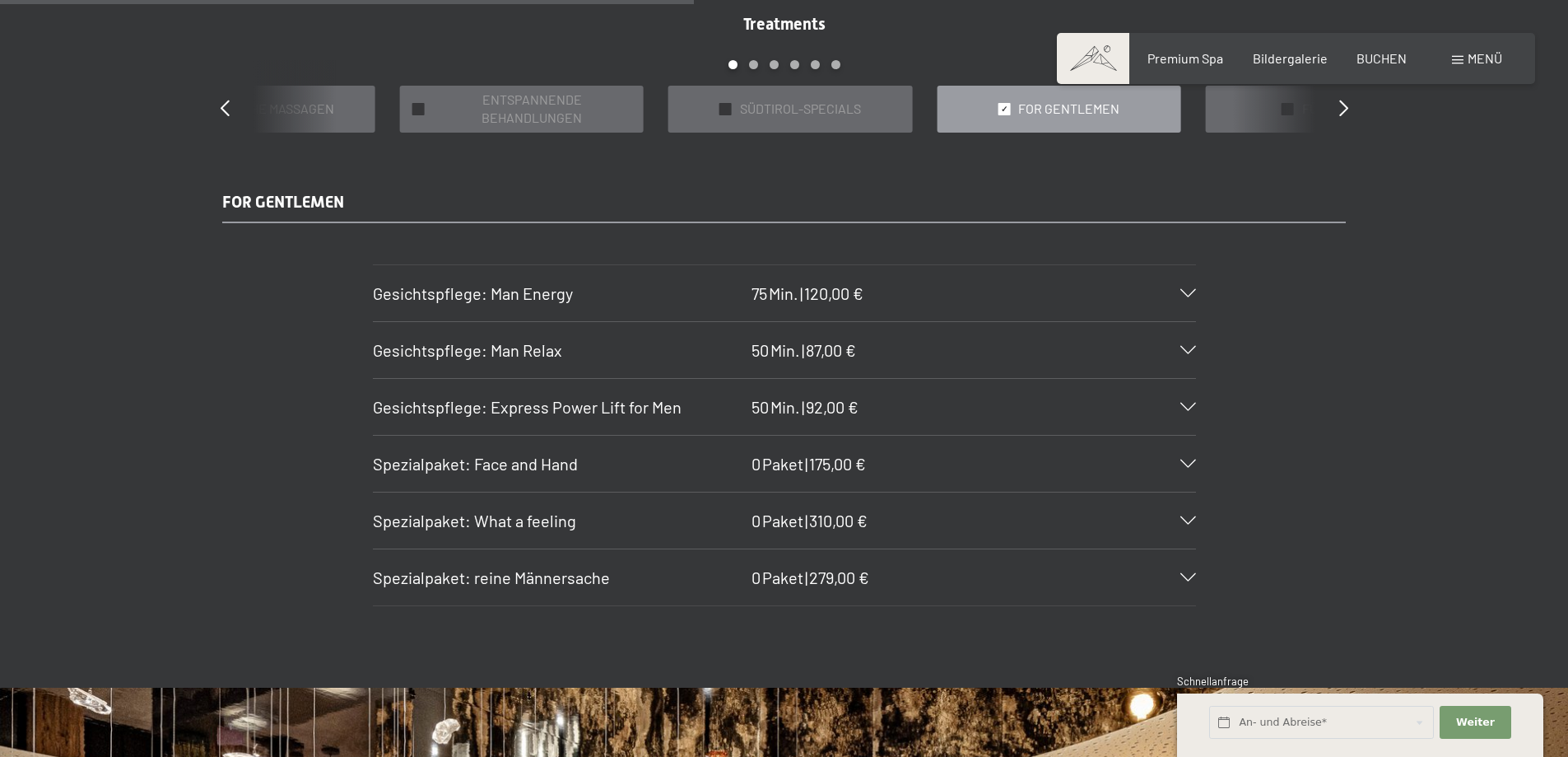
click at [1036, 104] on span "FOR GENTLEMEN" at bounding box center [1069, 108] width 101 height 18
click at [1078, 106] on span "FOR GENTLEMEN" at bounding box center [1069, 108] width 101 height 18
click at [1000, 110] on div at bounding box center [1004, 109] width 12 height 12
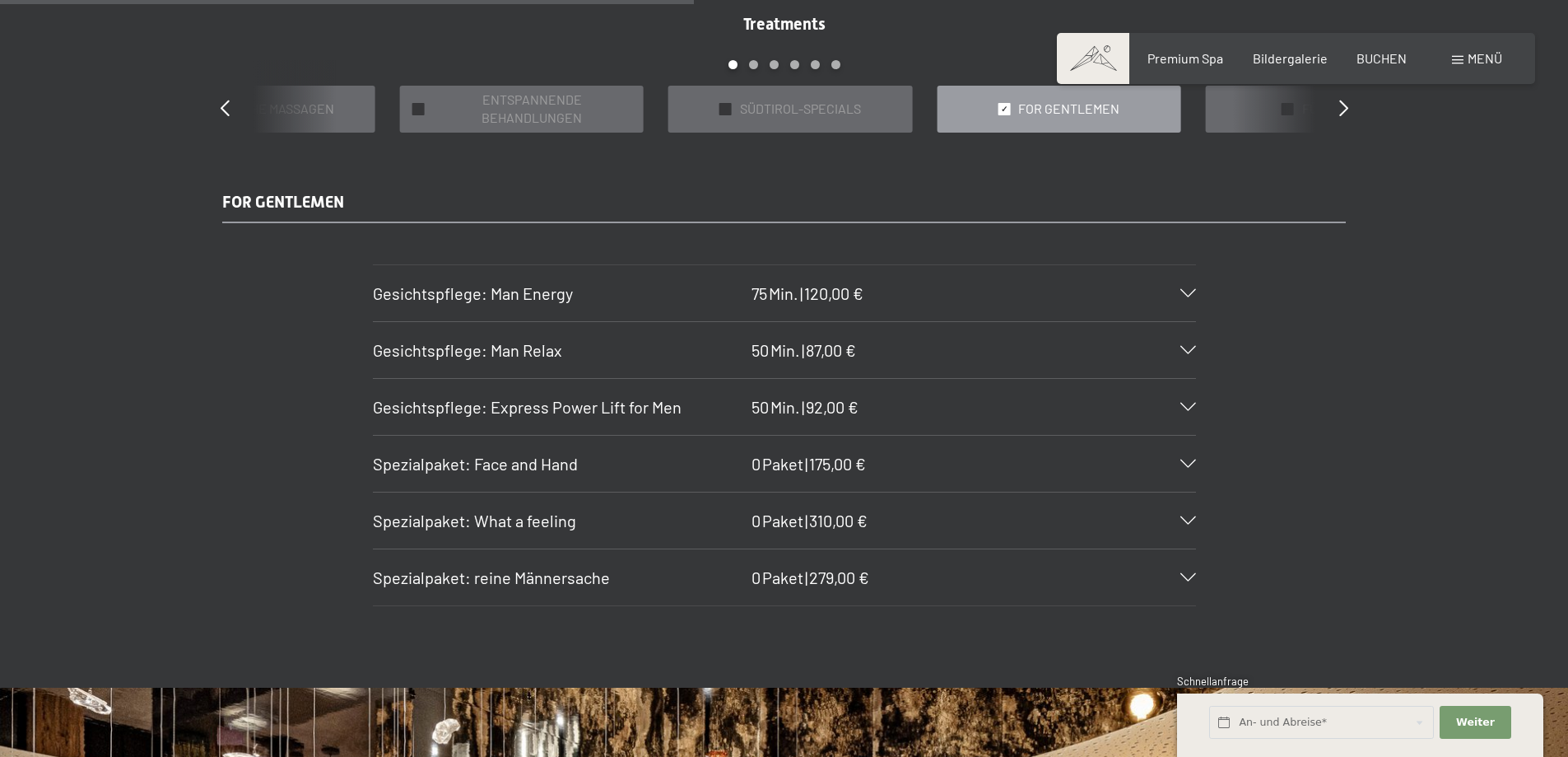
drag, startPoint x: 1000, startPoint y: 110, endPoint x: 1007, endPoint y: 111, distance: 7.1
click at [1000, 110] on div at bounding box center [1004, 109] width 12 height 12
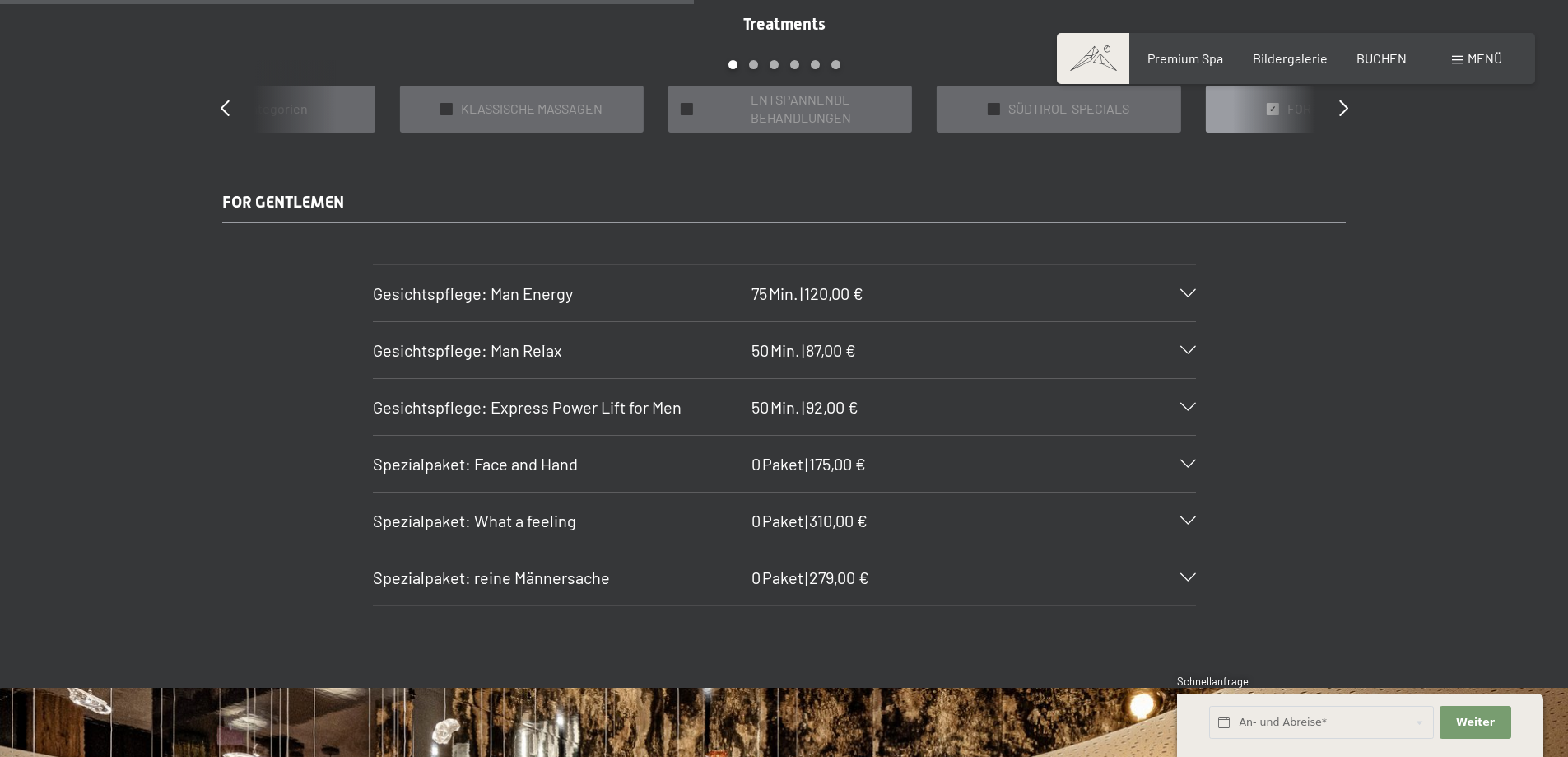
click at [219, 100] on div "Treatments slide 5 to 9 of 22 ✓ BÄDER & PACKUNGEN ✓ VORFREUDE FÜR WERDENDE MÜTT…" at bounding box center [784, 72] width 1185 height 120
click at [221, 107] on icon at bounding box center [225, 107] width 9 height 16
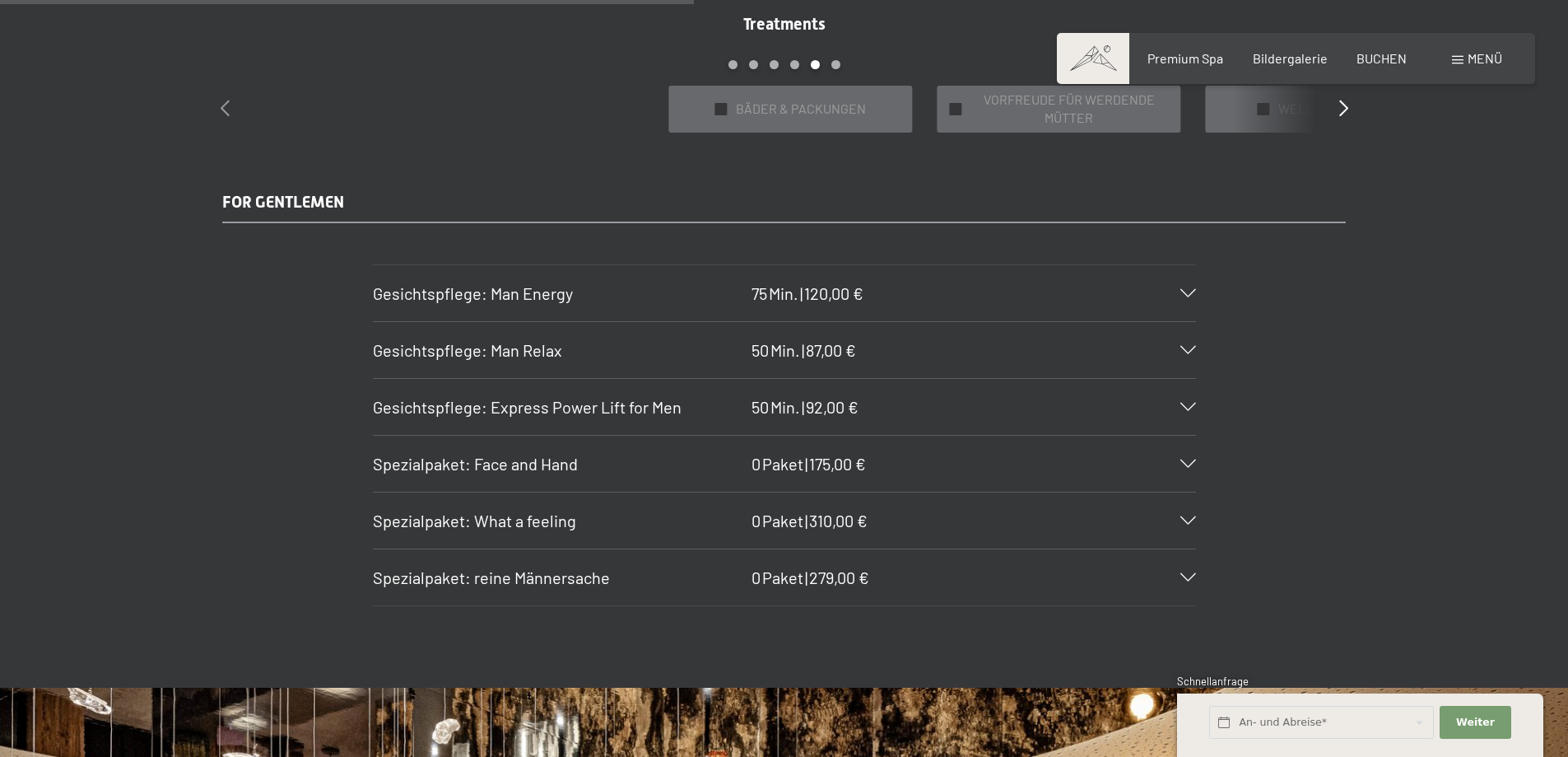
click at [221, 107] on icon at bounding box center [225, 107] width 9 height 16
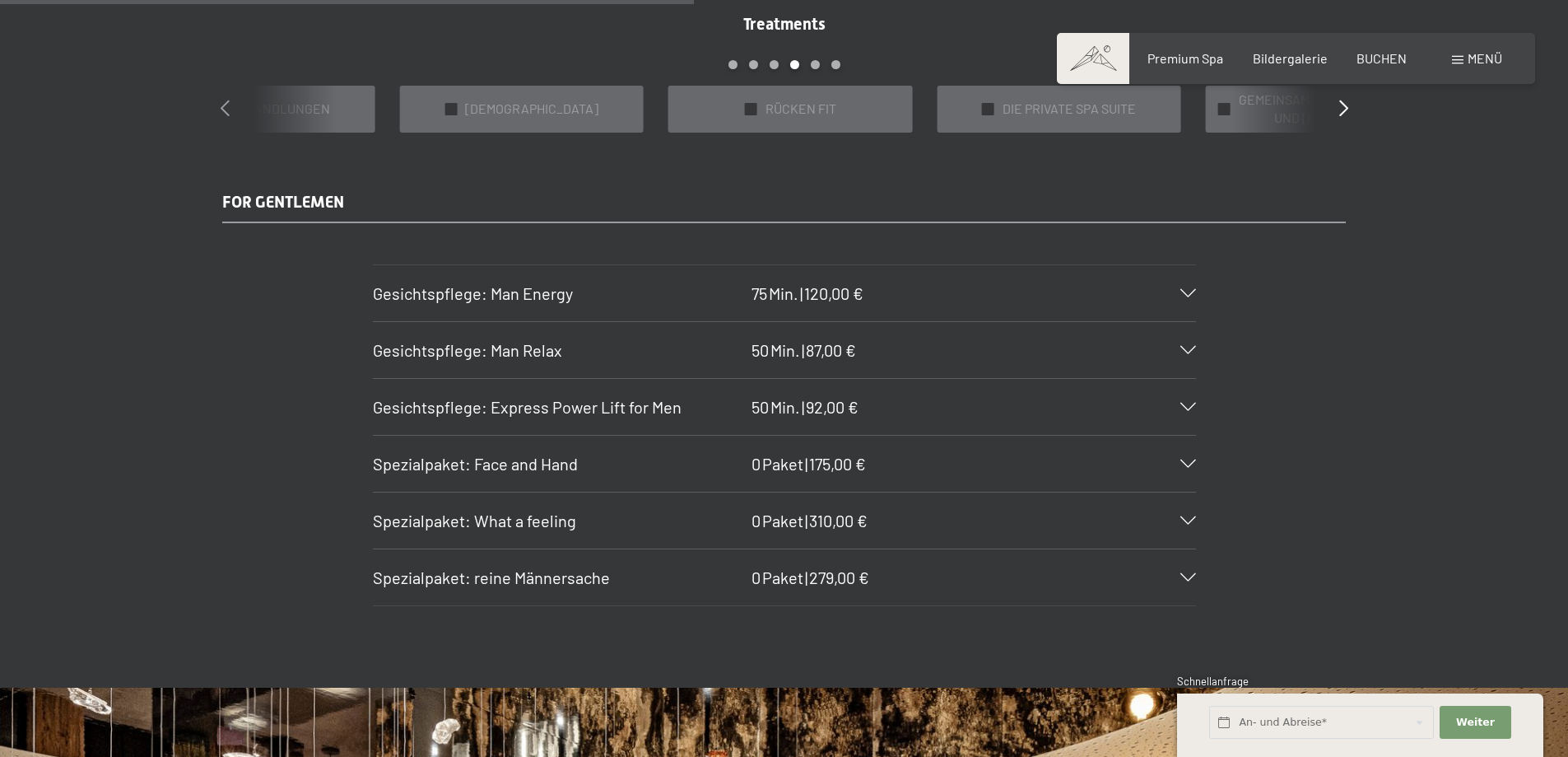
click at [221, 107] on icon at bounding box center [225, 107] width 9 height 16
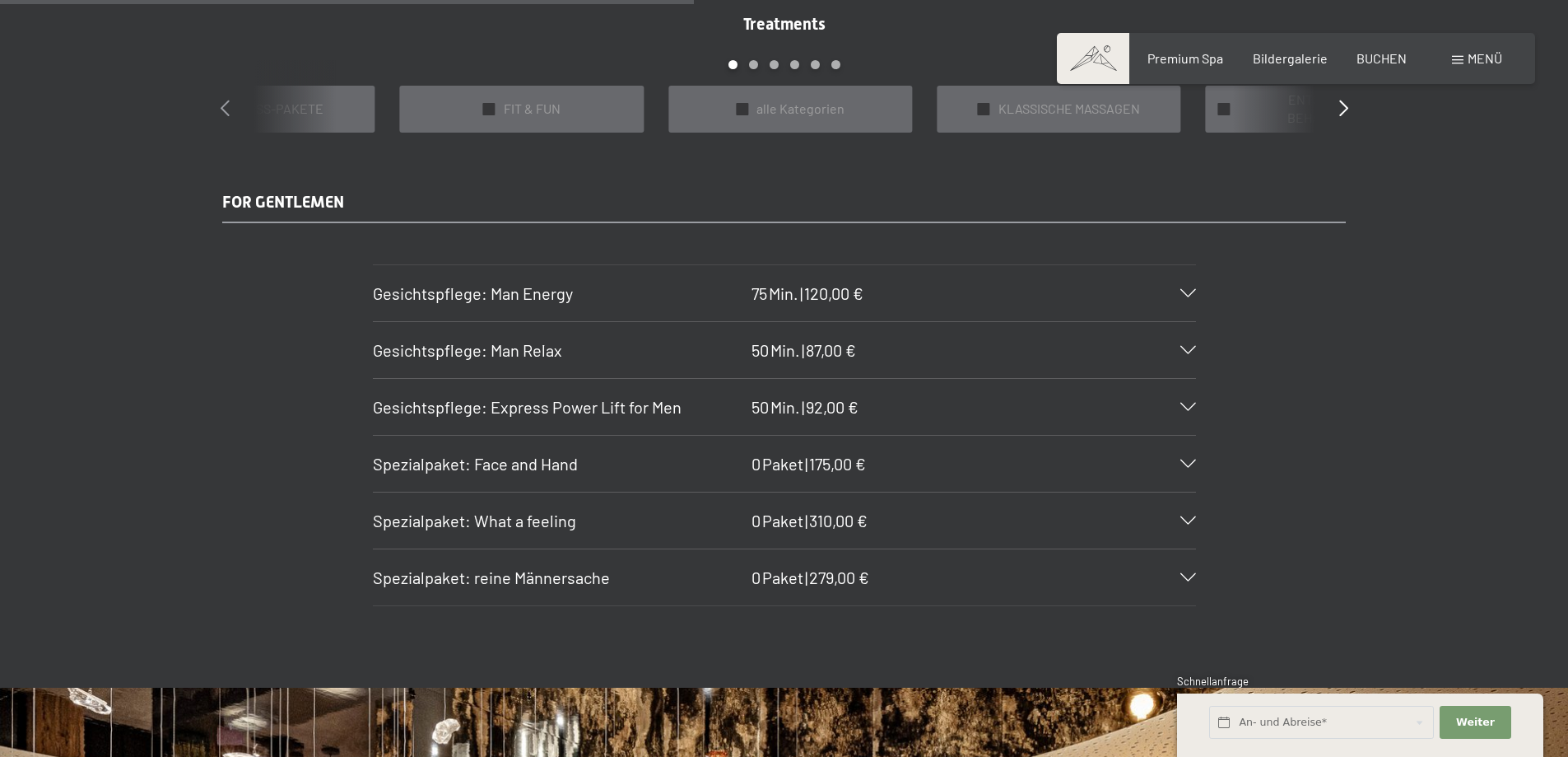
click at [221, 107] on icon at bounding box center [225, 107] width 9 height 16
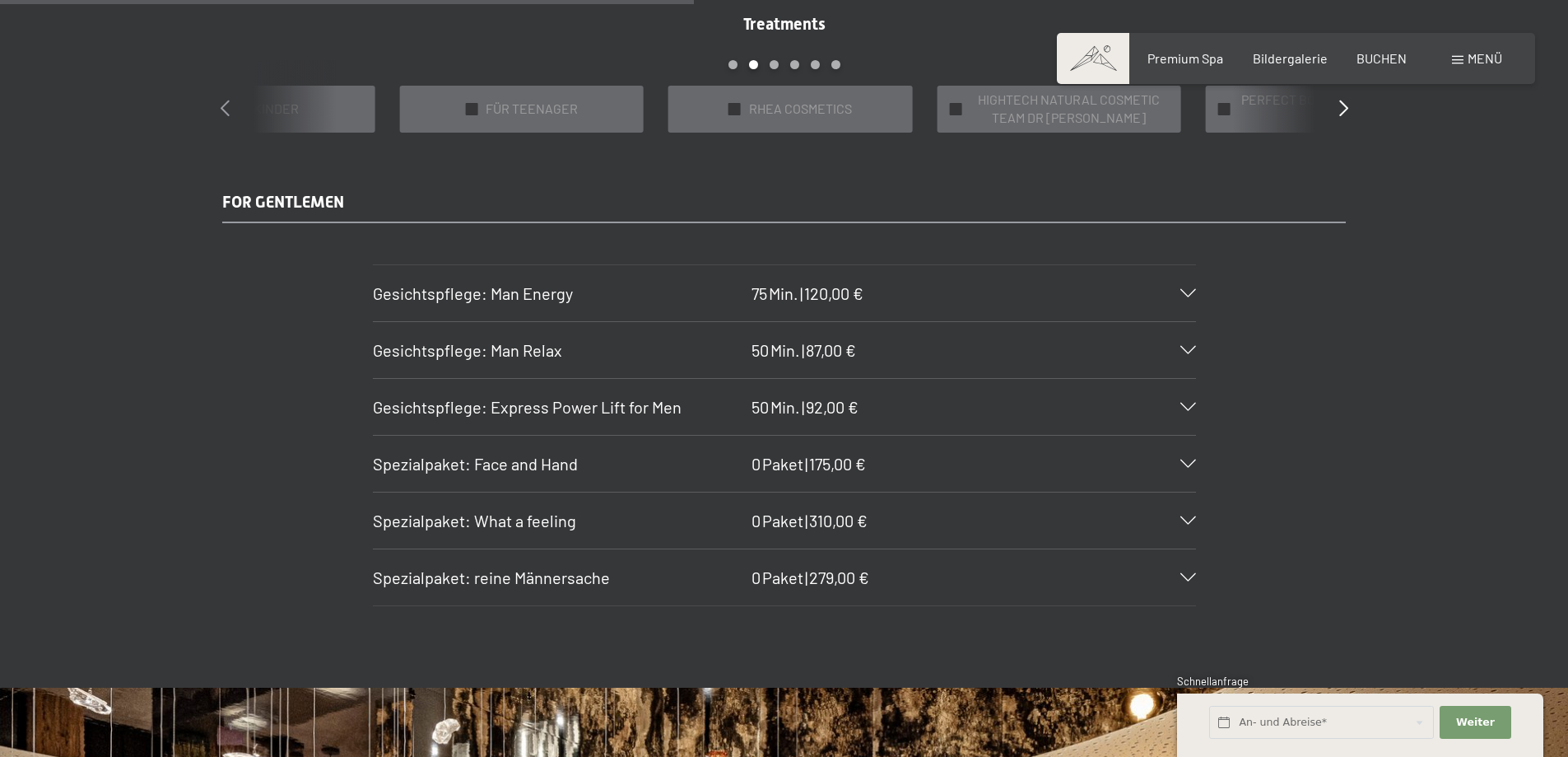
click at [221, 107] on icon at bounding box center [225, 107] width 9 height 16
click at [1345, 101] on icon at bounding box center [1343, 107] width 9 height 16
click at [521, 105] on span "alle Kategorien" at bounding box center [532, 108] width 88 height 18
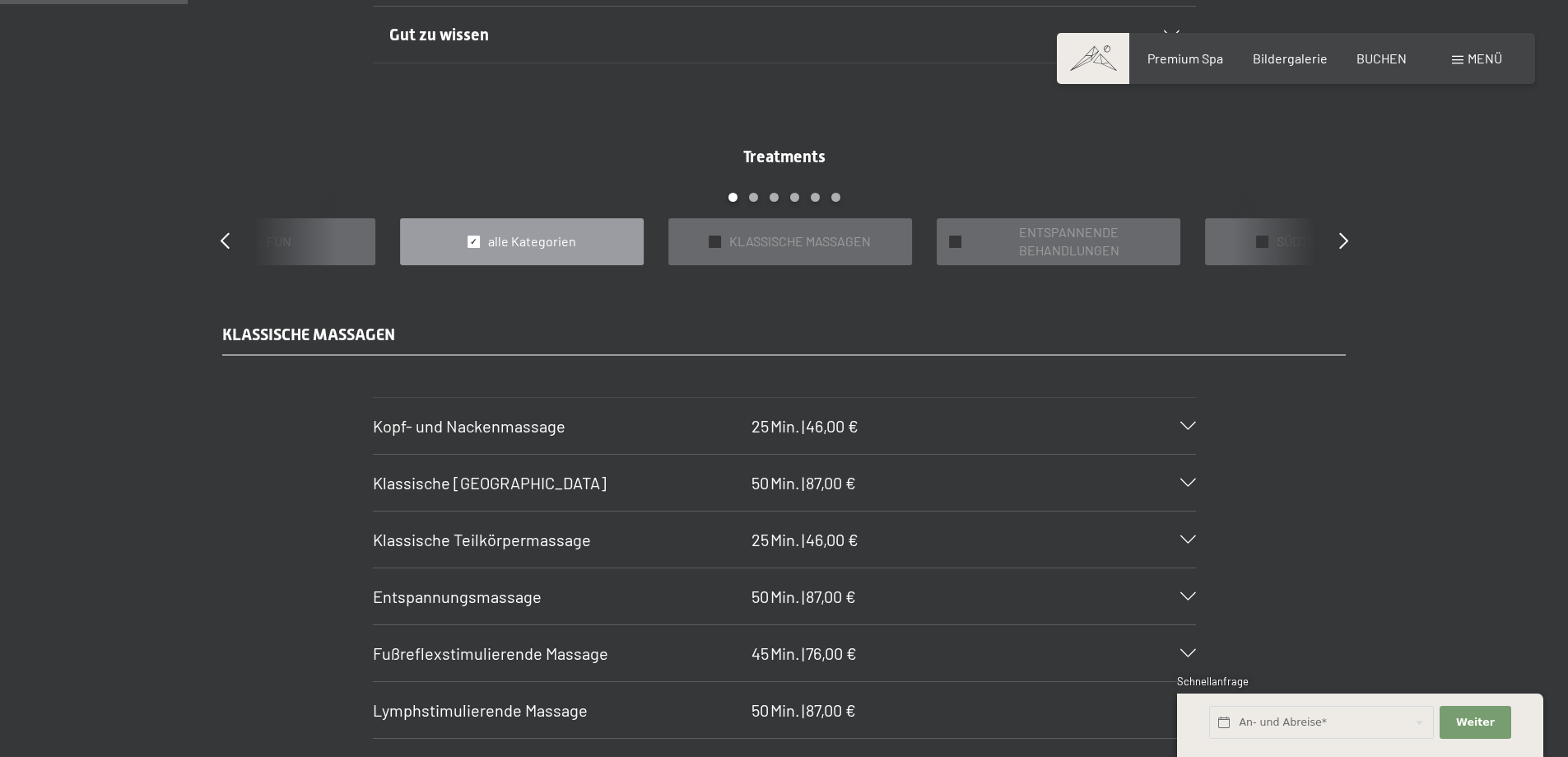
scroll to position [1603, 0]
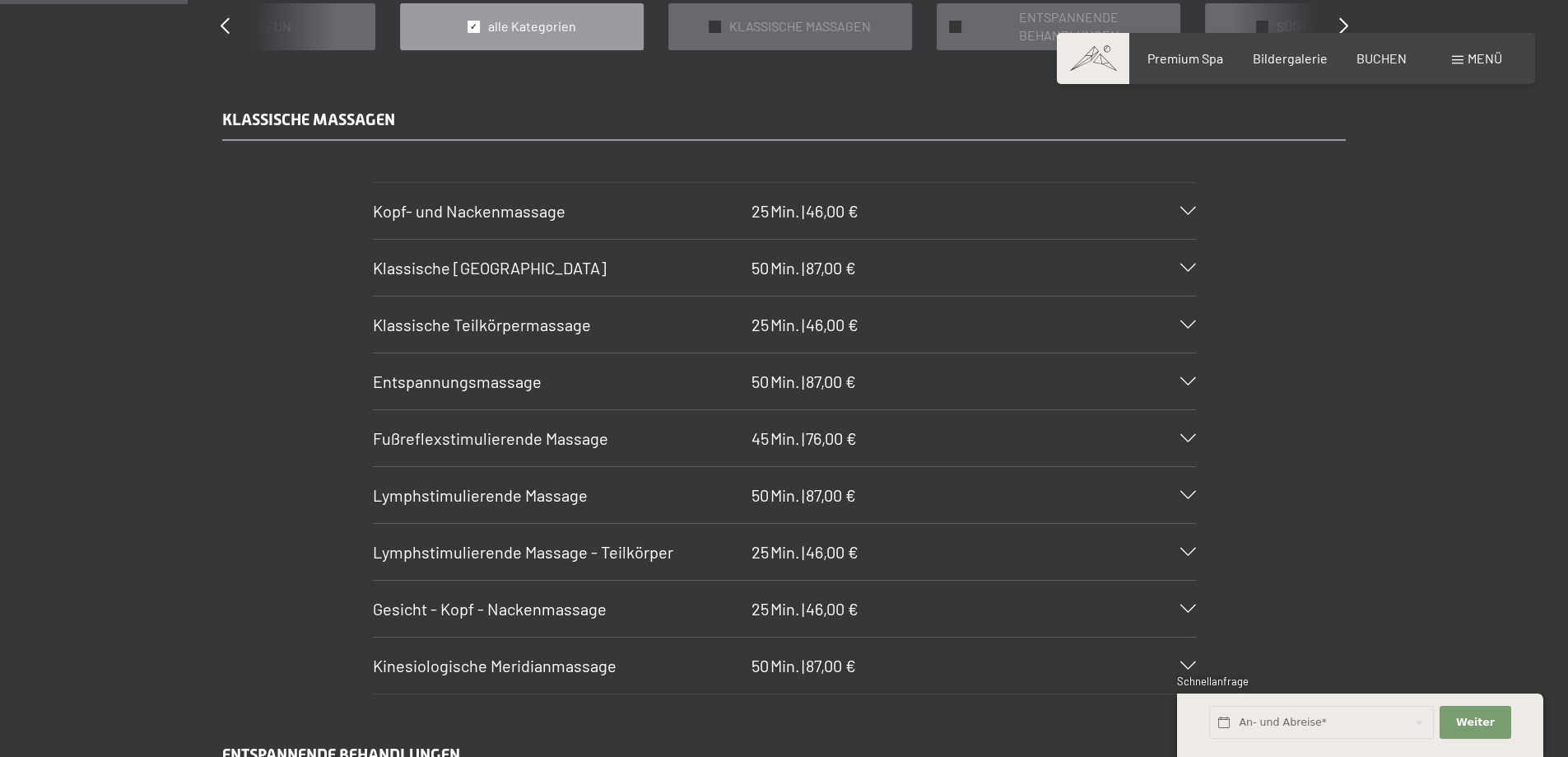
click at [517, 205] on span "Kopf- und Nackenmassage" at bounding box center [469, 211] width 192 height 20
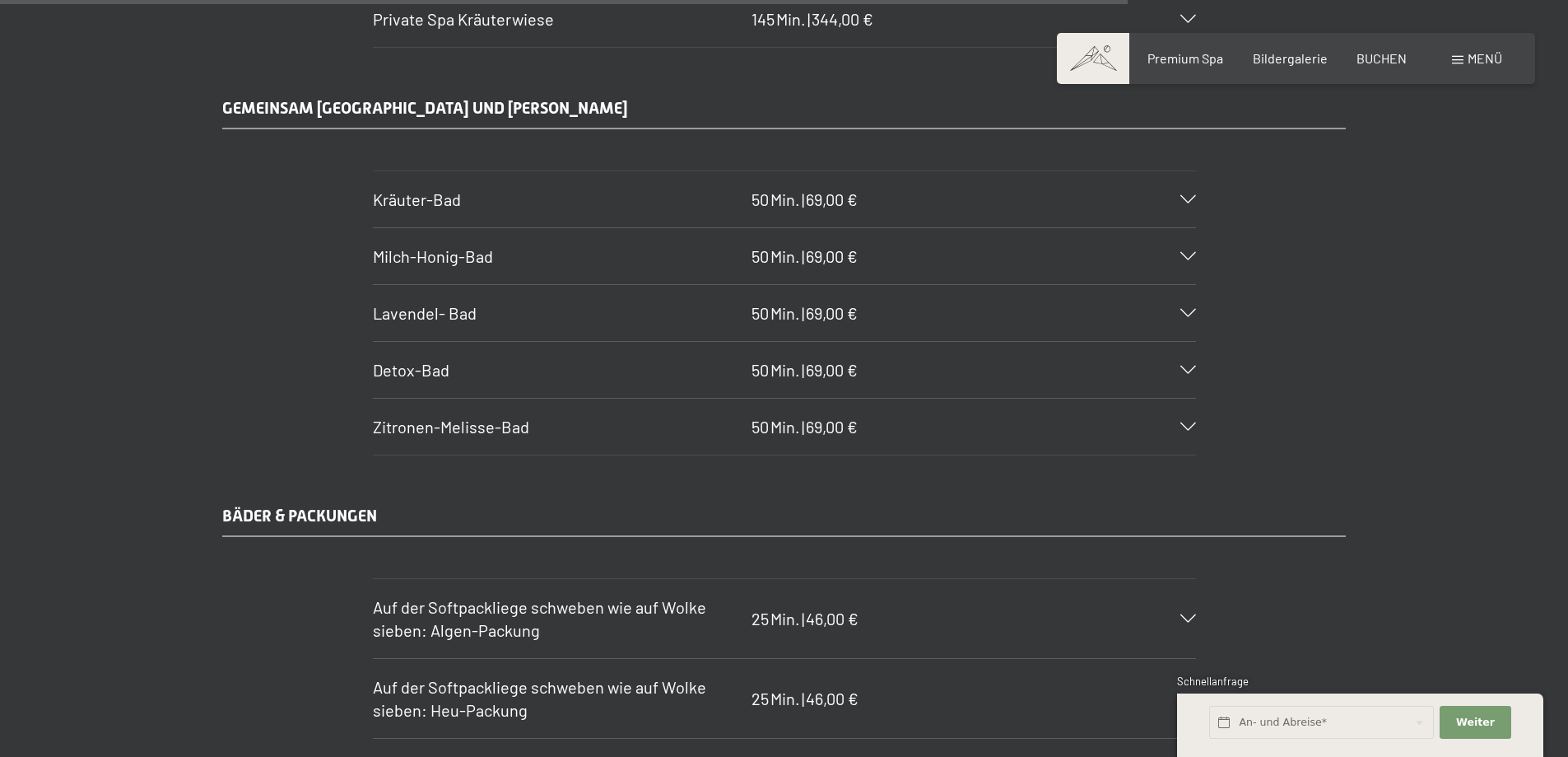
scroll to position [9633, 0]
